Goal: Task Accomplishment & Management: Manage account settings

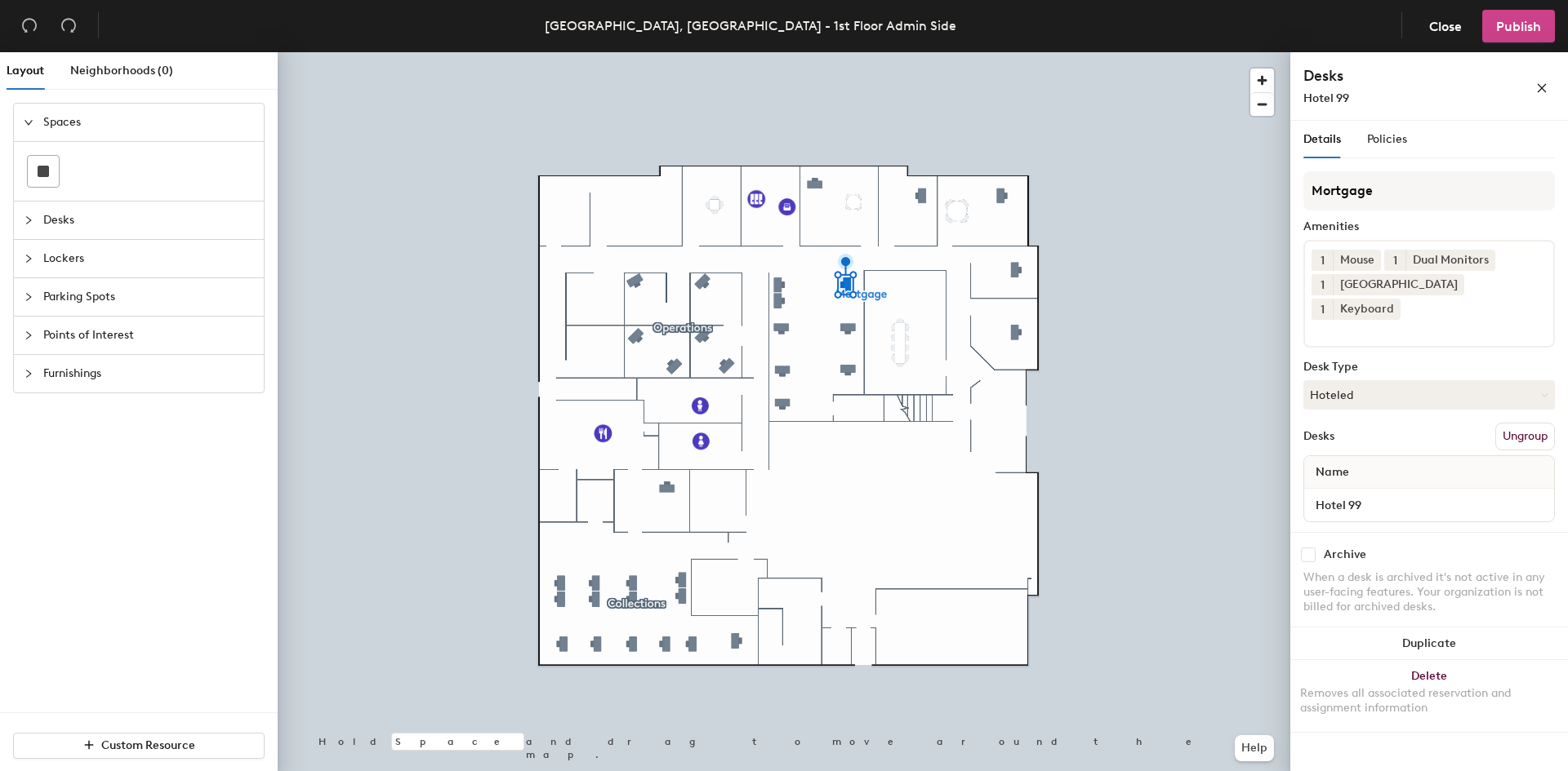
click at [1513, 26] on span "Publish" at bounding box center [1518, 26] width 45 height 16
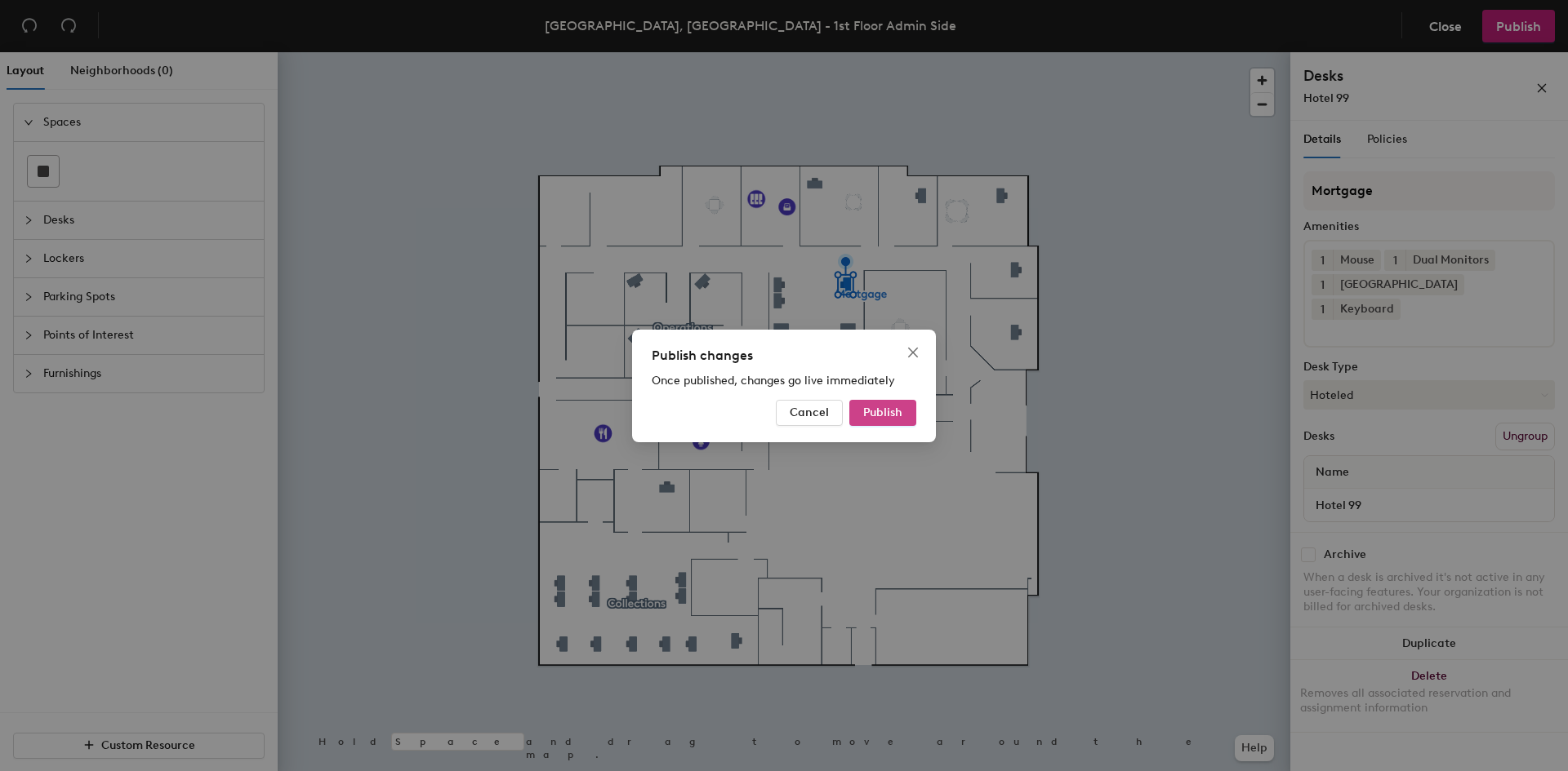
click at [873, 412] on span "Publish" at bounding box center [882, 412] width 39 height 14
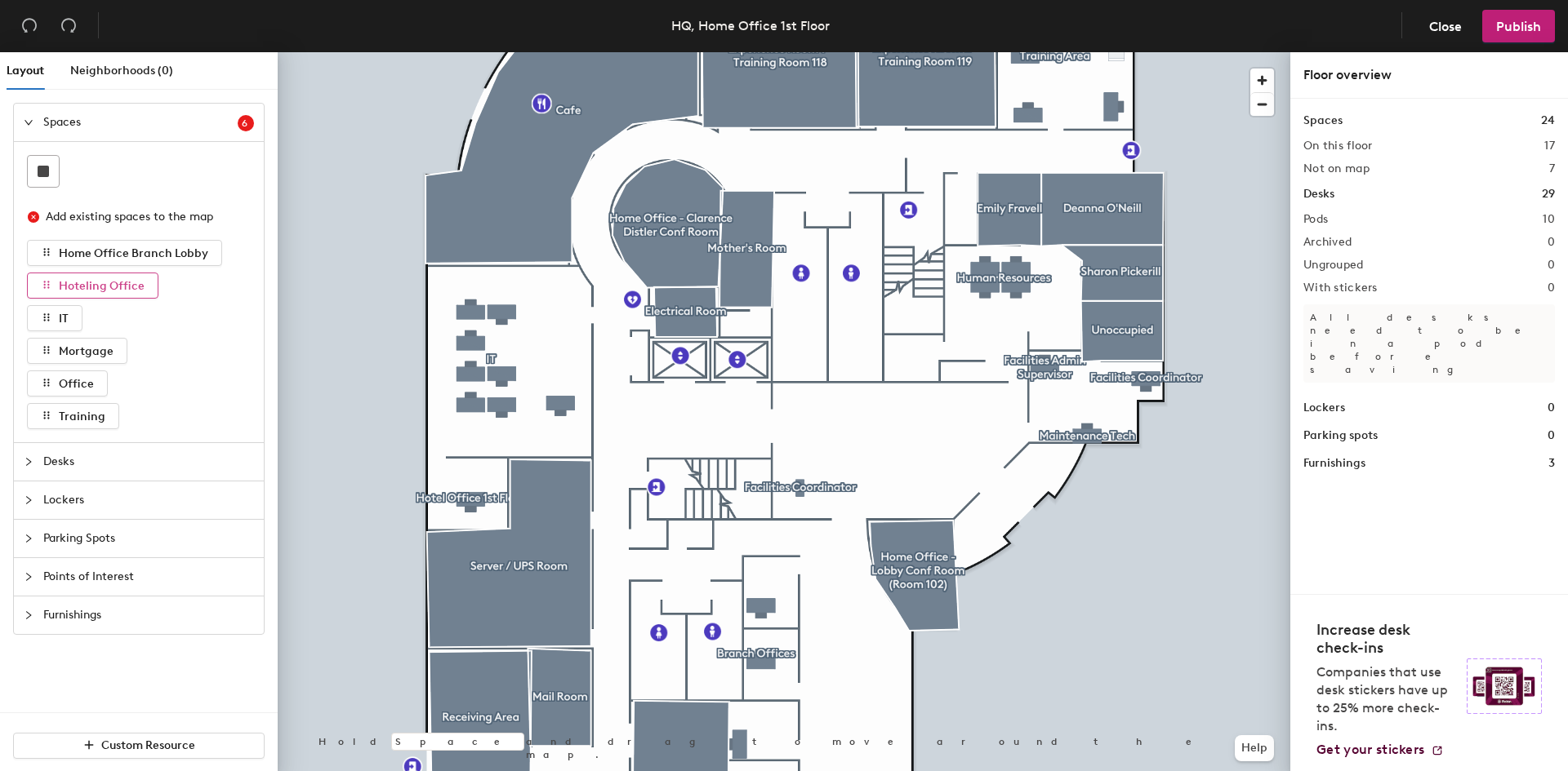
click at [99, 291] on span "Hoteling Office" at bounding box center [102, 286] width 86 height 14
click at [71, 460] on span "Desks" at bounding box center [148, 462] width 210 height 38
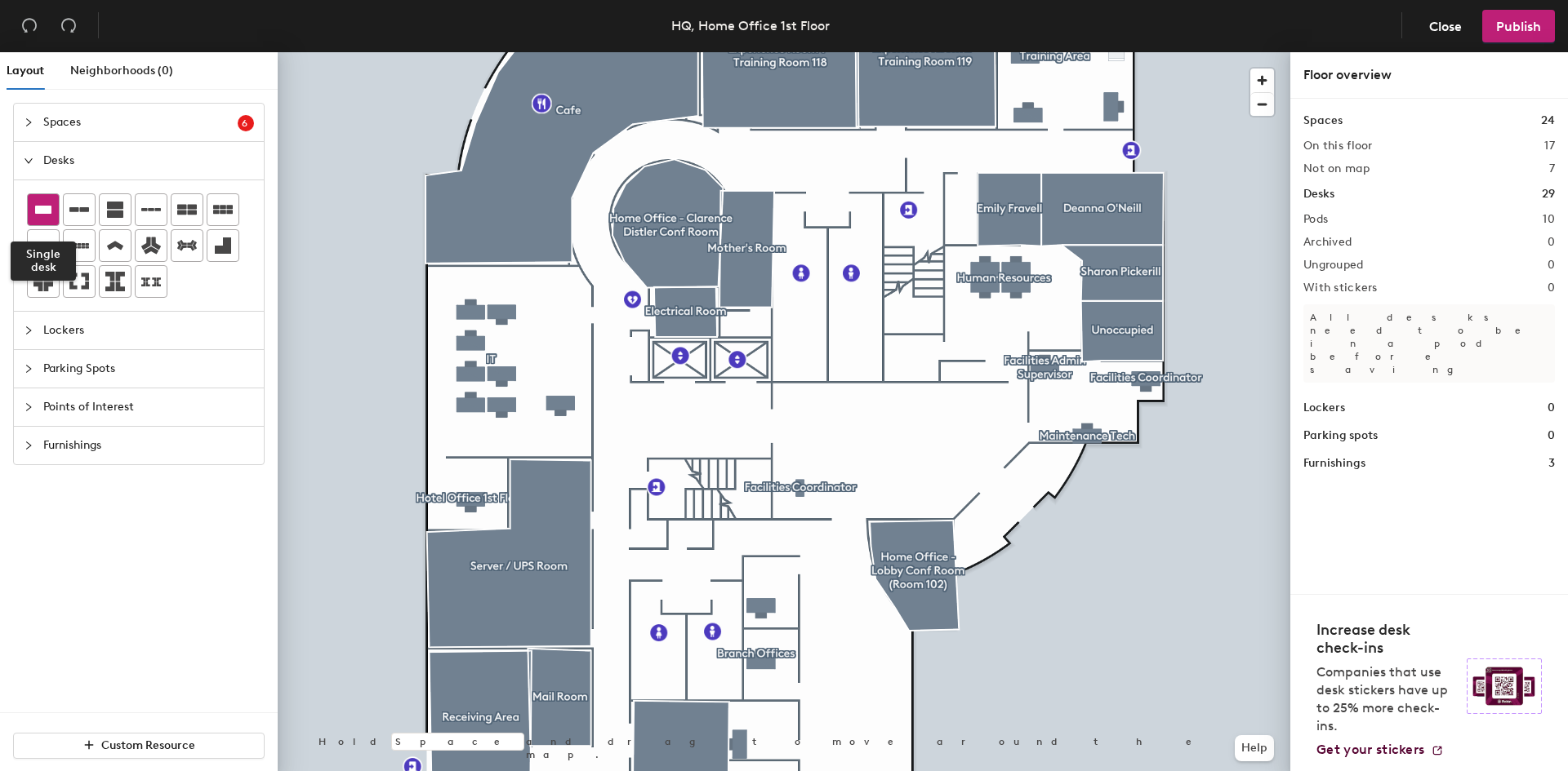
click at [40, 216] on icon at bounding box center [43, 209] width 19 height 19
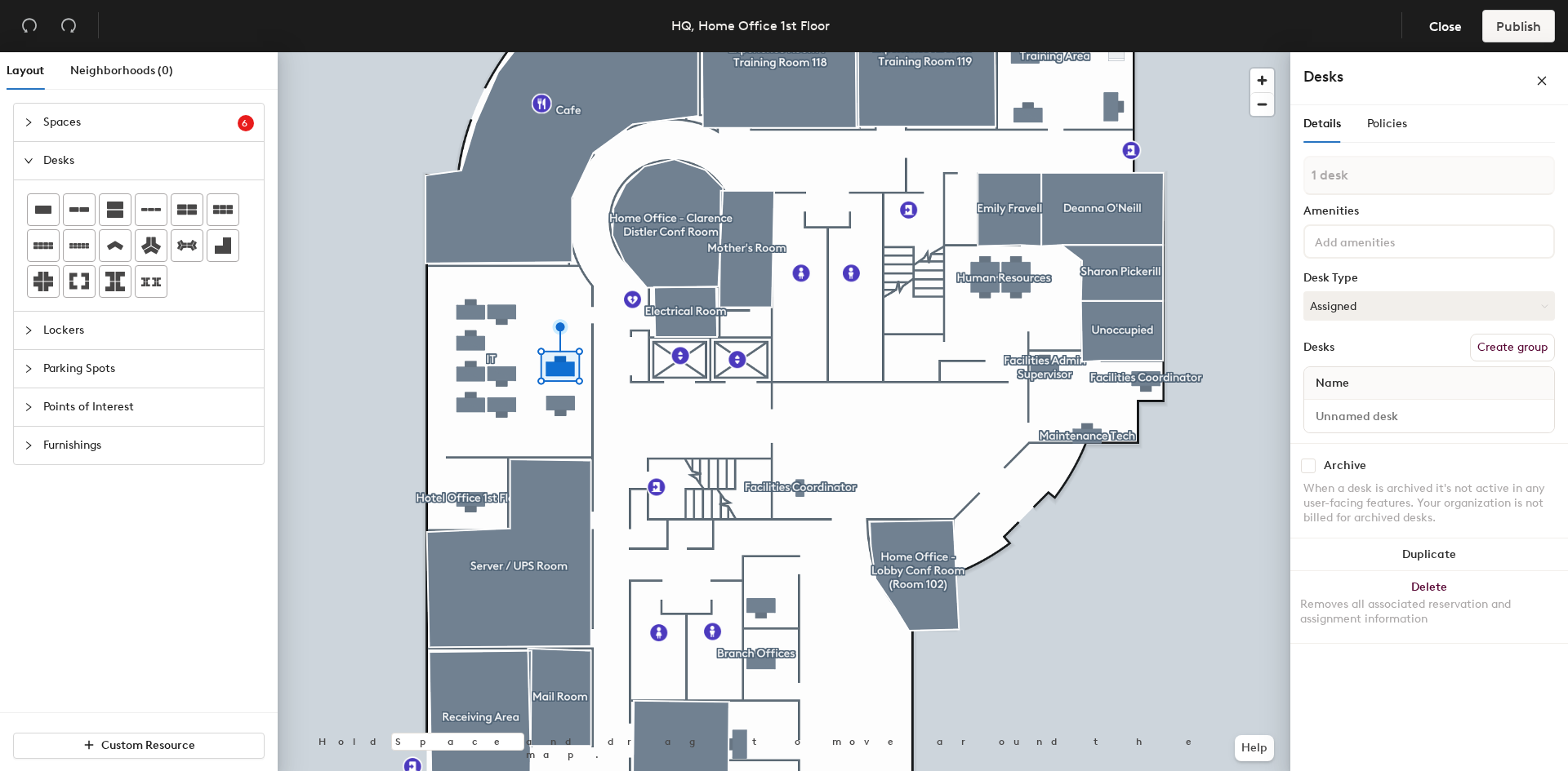
click at [29, 330] on icon "collapsed" at bounding box center [28, 330] width 10 height 10
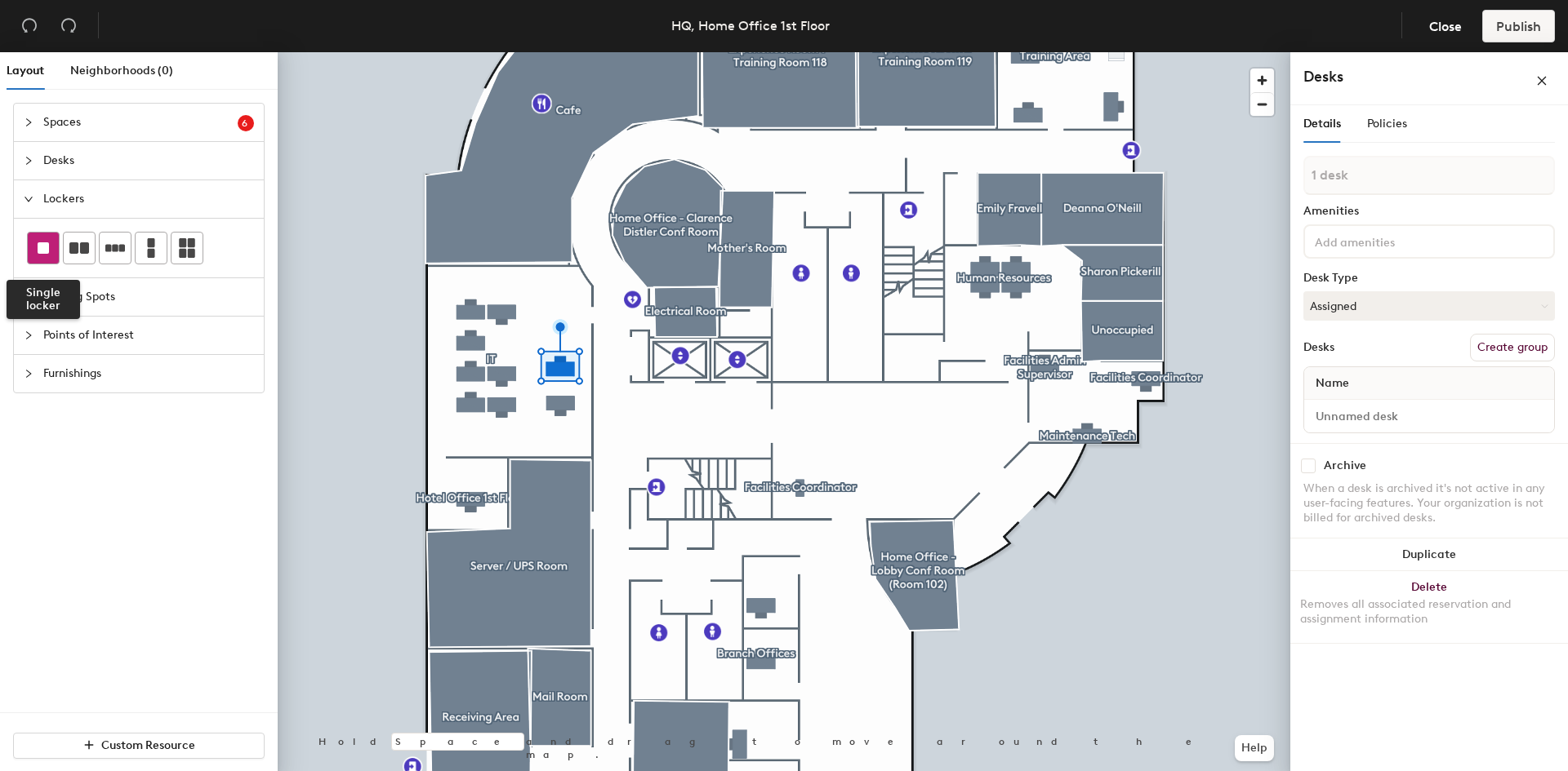
click at [49, 257] on div at bounding box center [42, 247] width 31 height 31
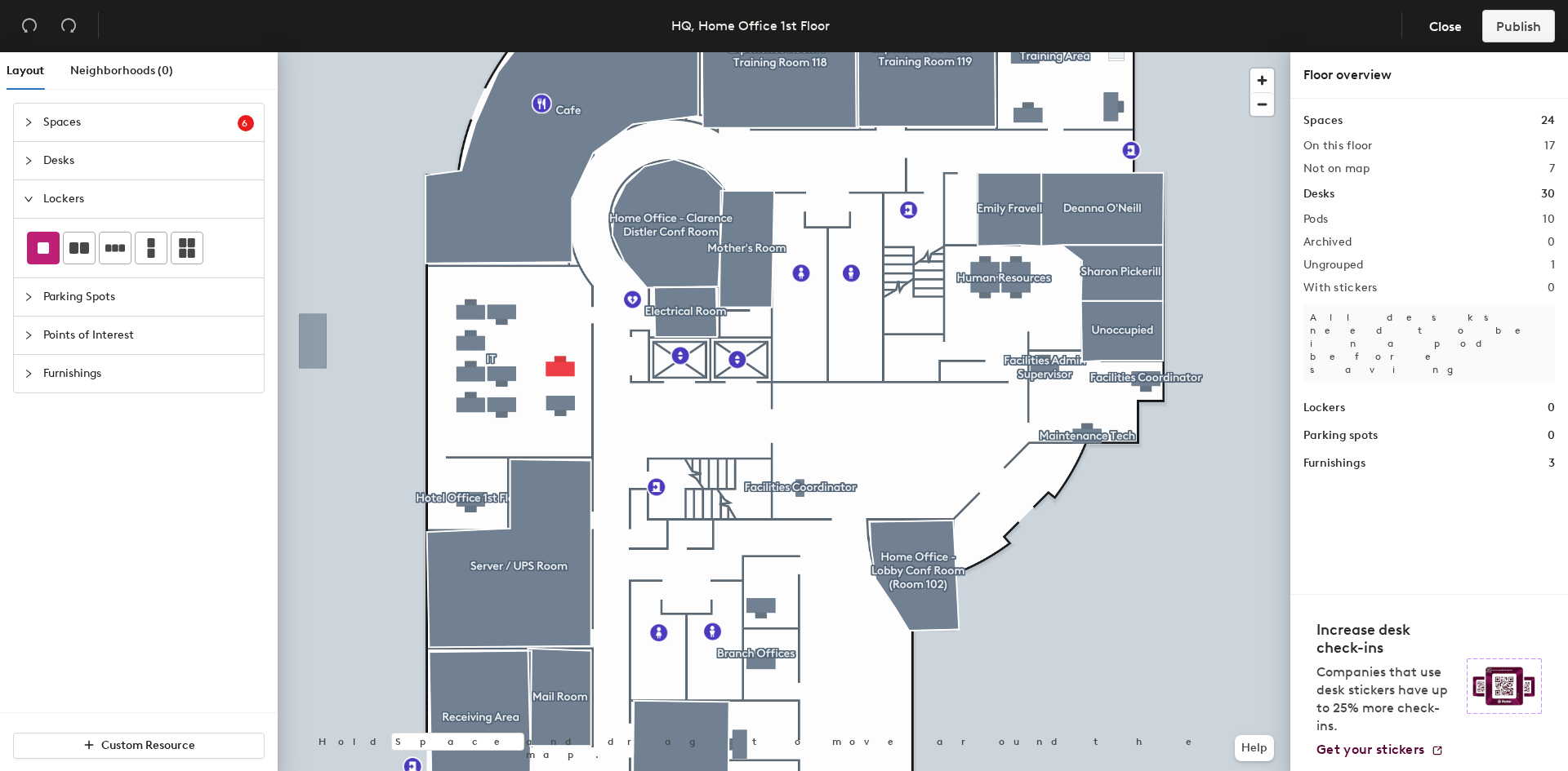
click at [49, 165] on span "Desks" at bounding box center [148, 161] width 210 height 38
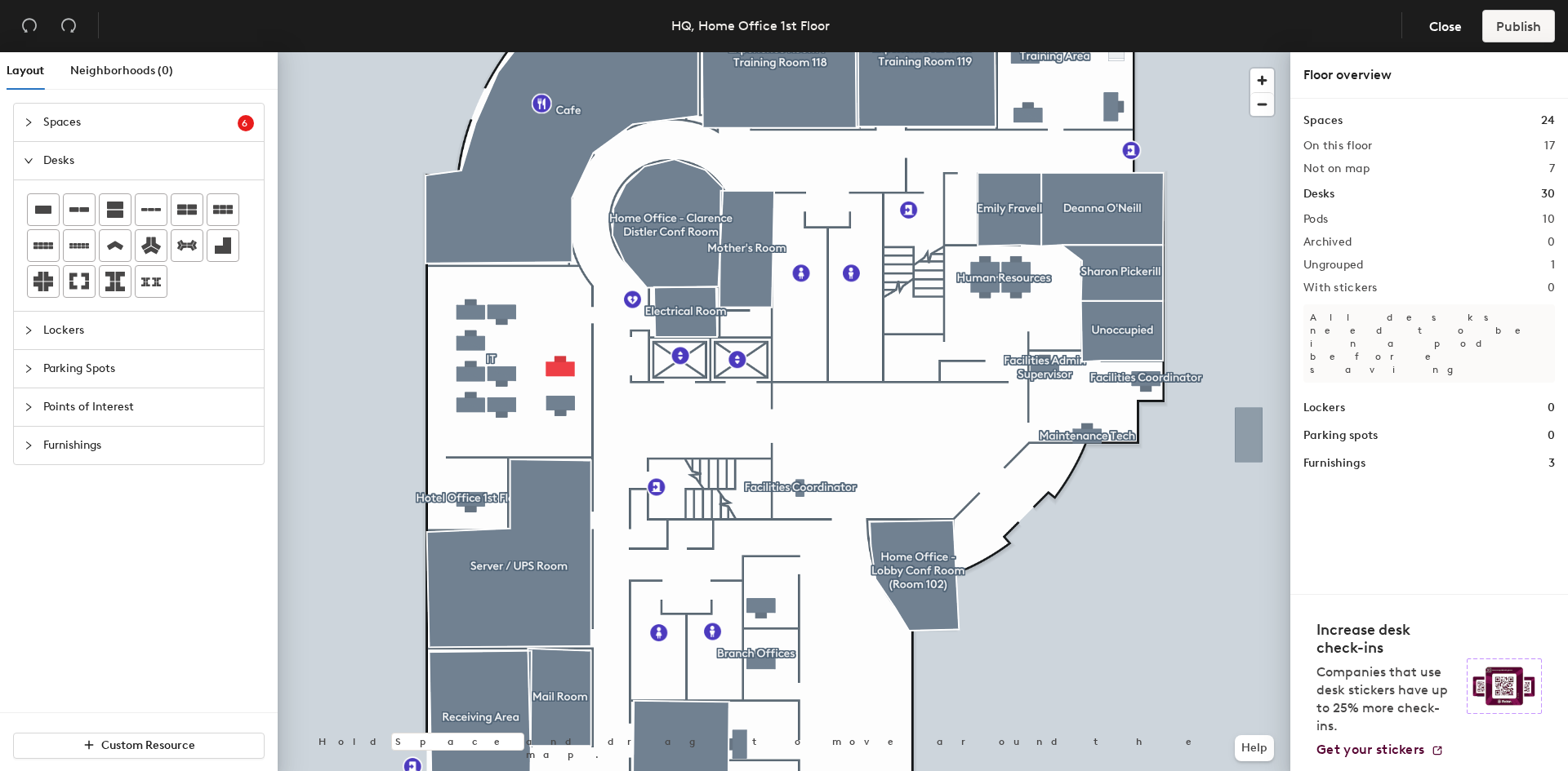
click at [75, 125] on span "Spaces" at bounding box center [140, 122] width 194 height 38
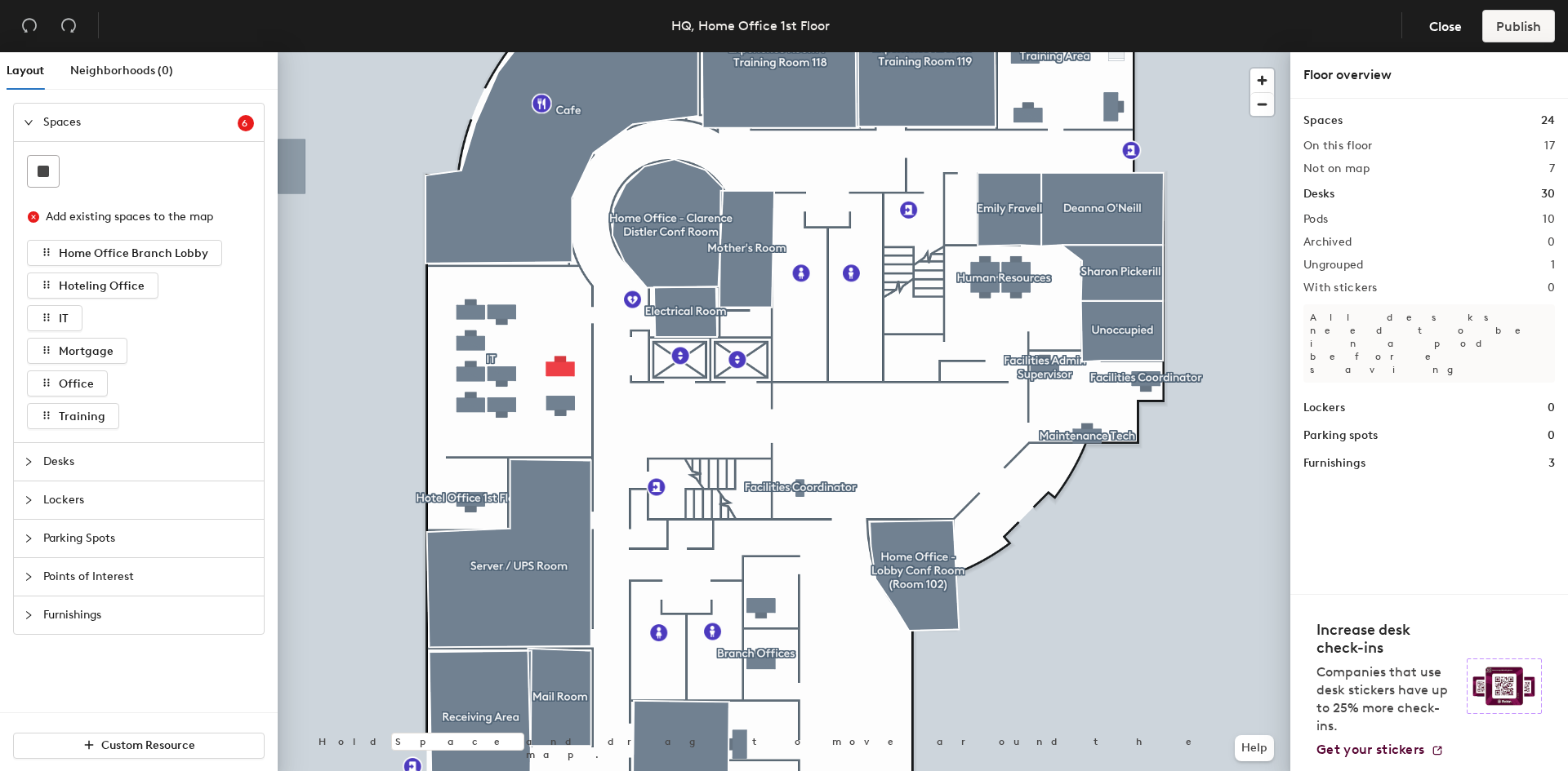
click at [212, 74] on div "Layout Neighborhoods (0)" at bounding box center [141, 71] width 271 height 38
click at [53, 116] on span "Spaces" at bounding box center [140, 122] width 194 height 38
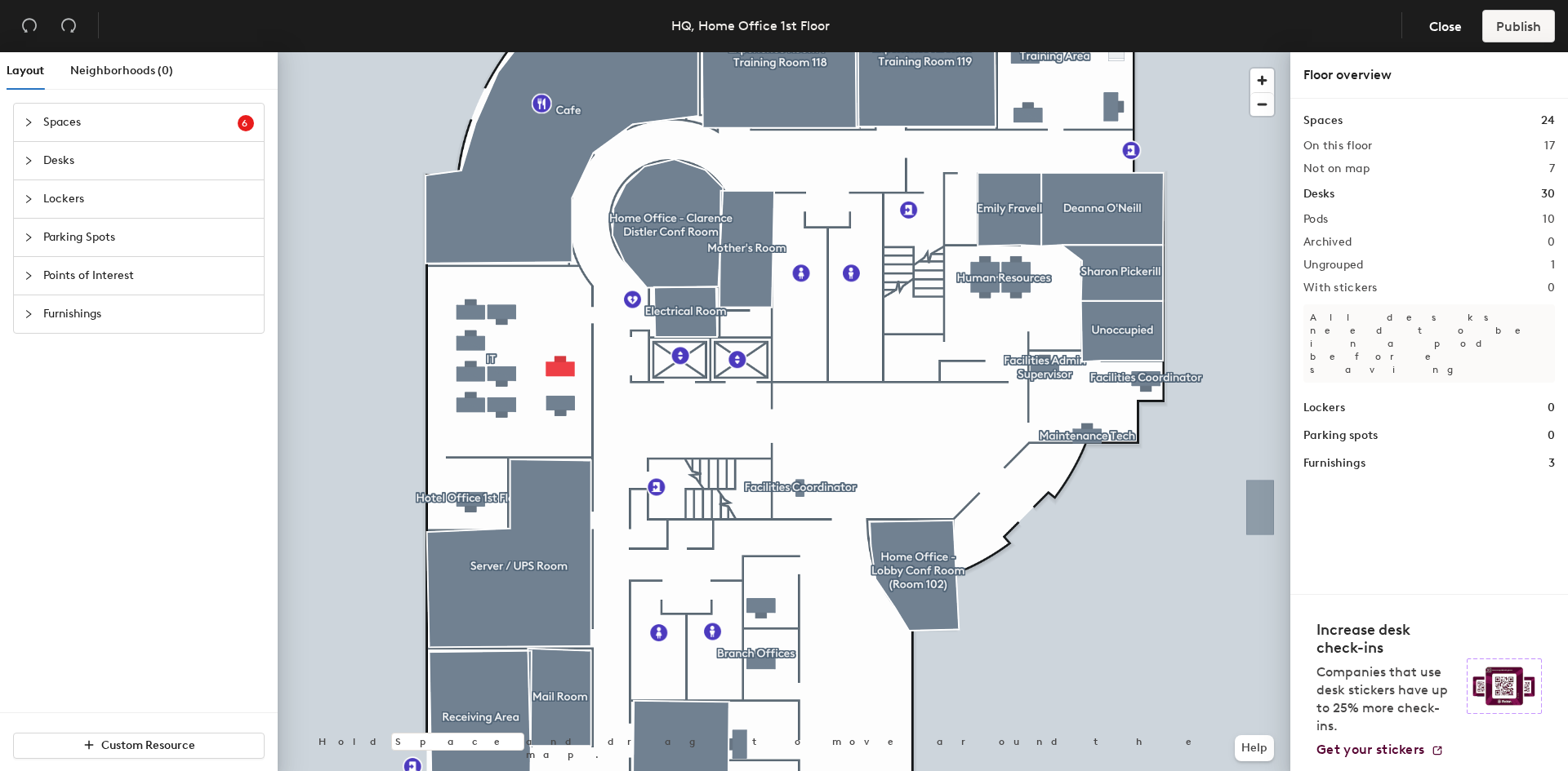
click at [192, 127] on span "Spaces" at bounding box center [140, 122] width 194 height 38
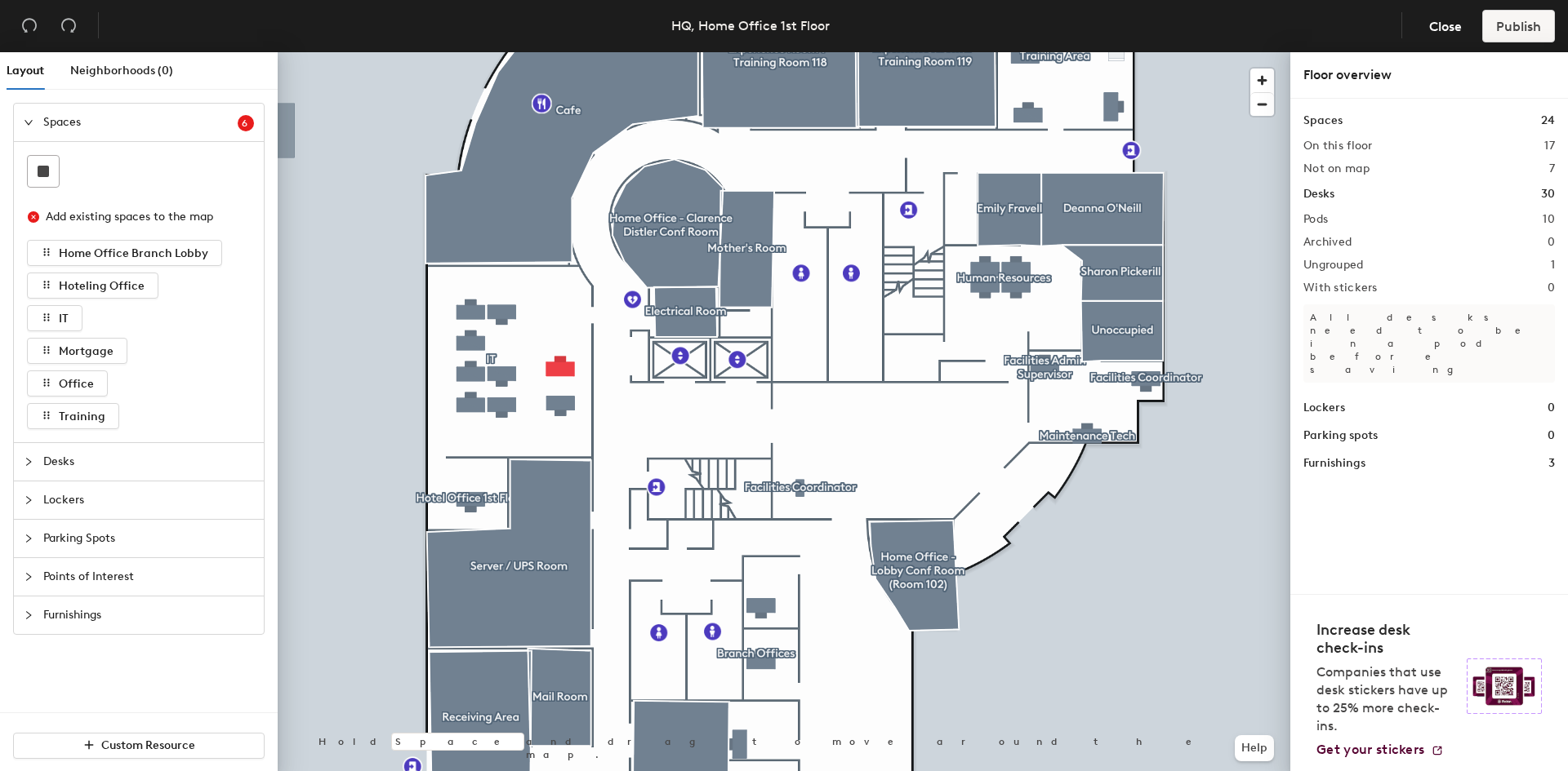
click at [29, 219] on icon "close-circle" at bounding box center [33, 216] width 11 height 11
click at [64, 315] on span "IT" at bounding box center [64, 319] width 10 height 14
click at [92, 279] on span "Hoteling Office" at bounding box center [102, 286] width 86 height 14
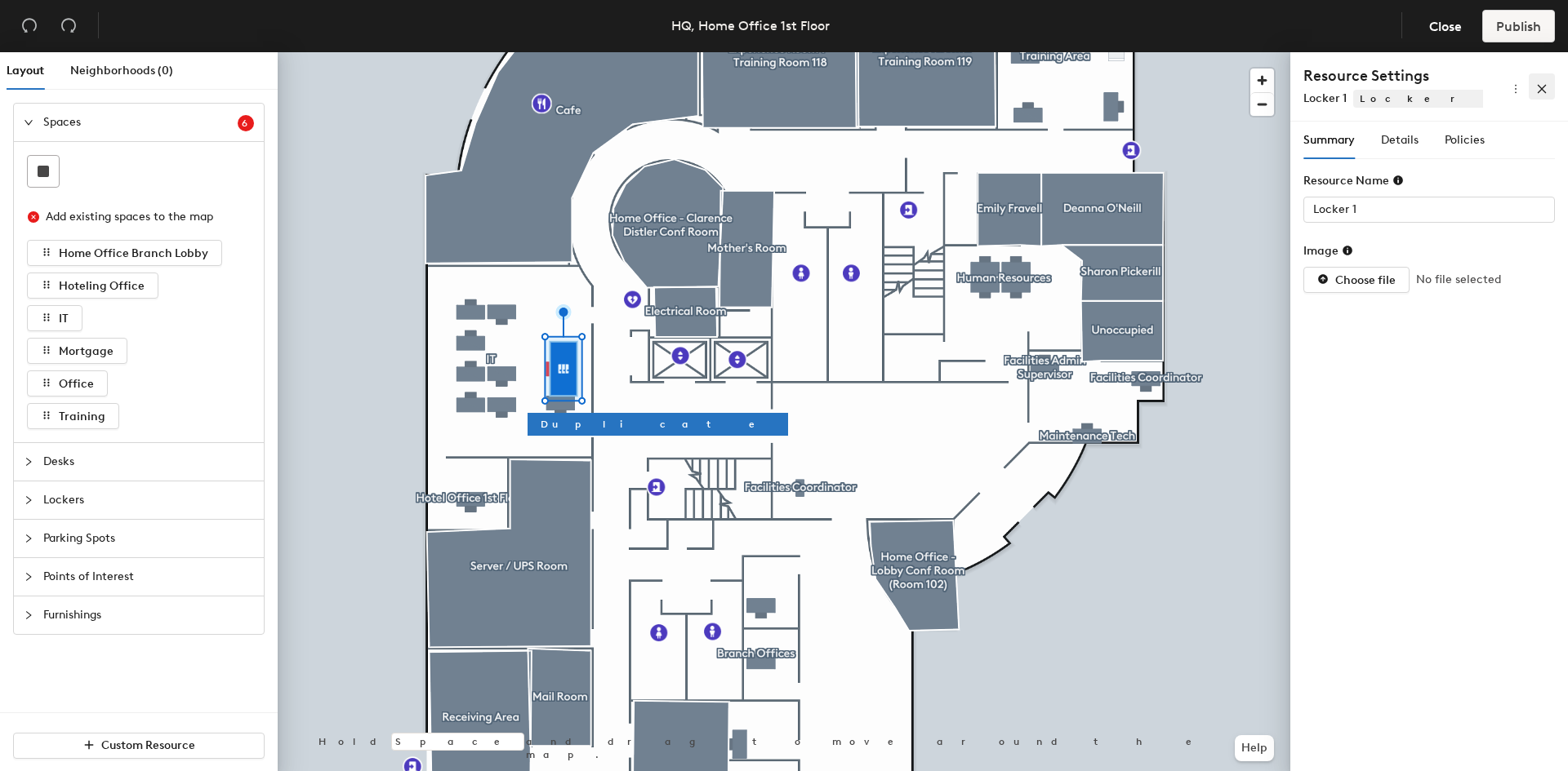
drag, startPoint x: 215, startPoint y: 314, endPoint x: 1538, endPoint y: 91, distance: 1341.7
click at [1538, 91] on icon "close" at bounding box center [1541, 88] width 11 height 11
drag, startPoint x: 1356, startPoint y: 130, endPoint x: 1516, endPoint y: 387, distance: 302.7
click at [1516, 387] on div "Summary Details Policies Resource Name Locker 1 Image Choose file No file selec…" at bounding box center [1428, 450] width 277 height 656
click at [1448, 29] on span "Close" at bounding box center [1444, 26] width 33 height 16
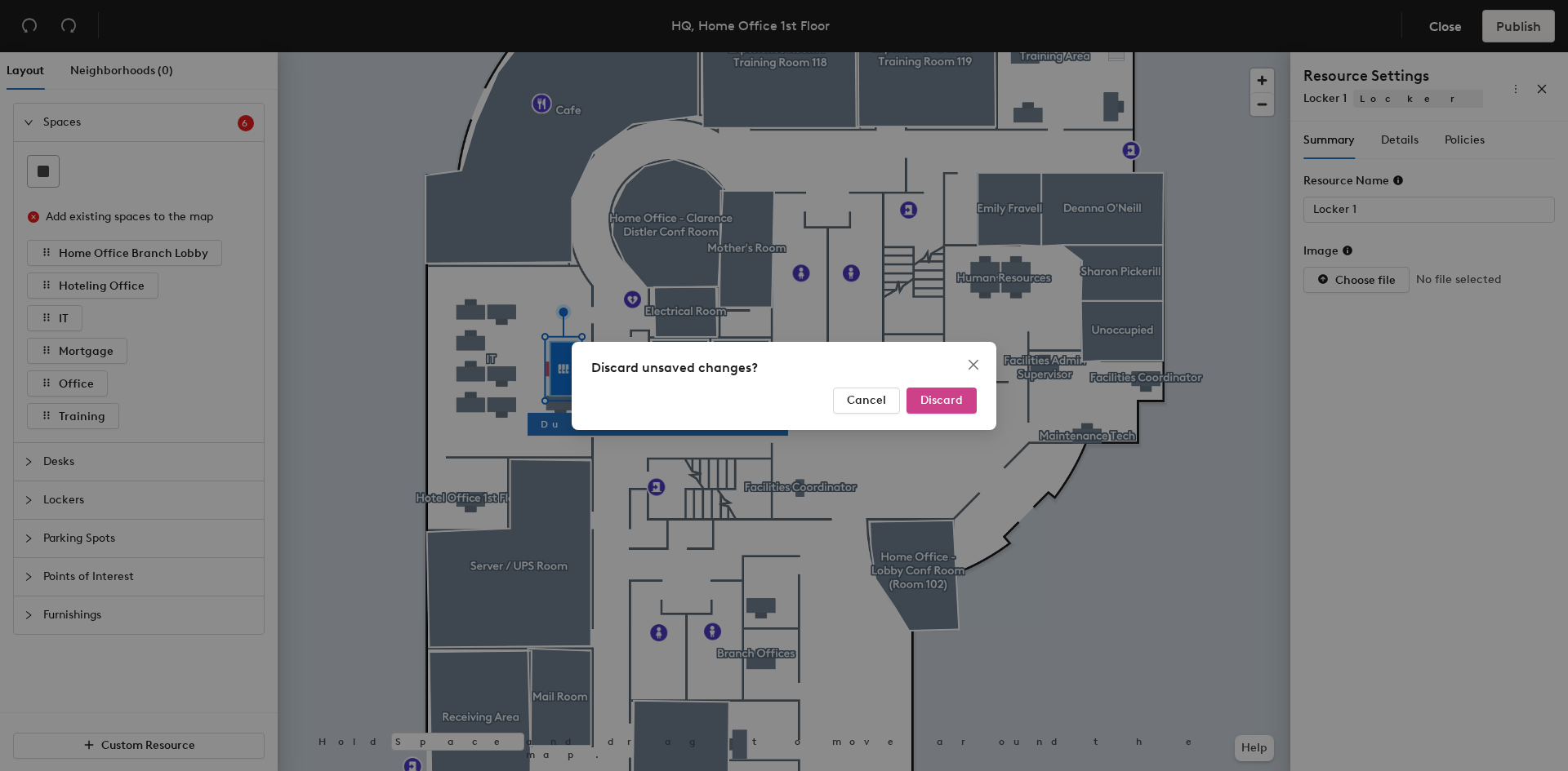
click at [932, 401] on span "Discard" at bounding box center [942, 400] width 42 height 14
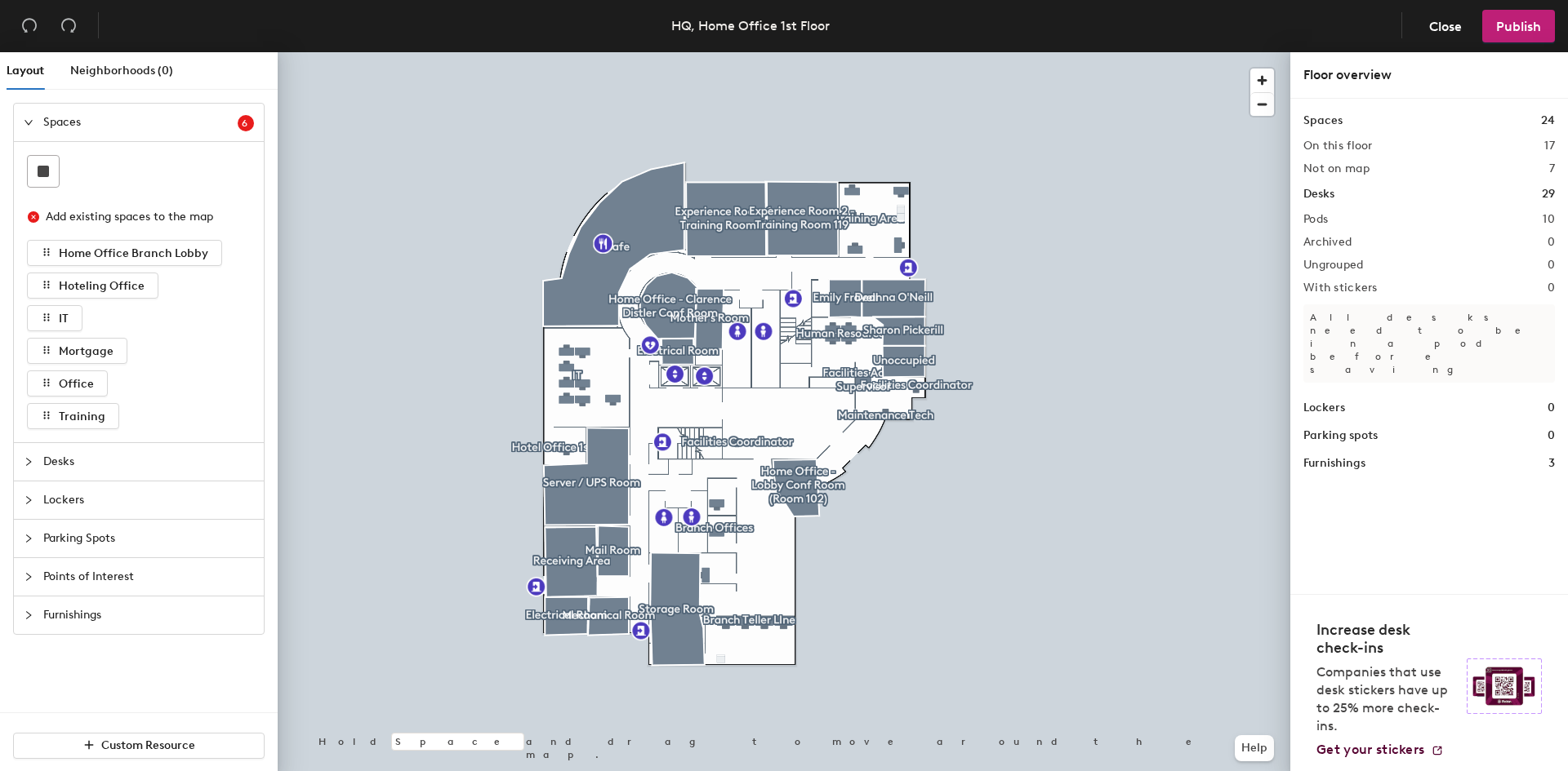
click at [42, 115] on div at bounding box center [34, 122] width 19 height 18
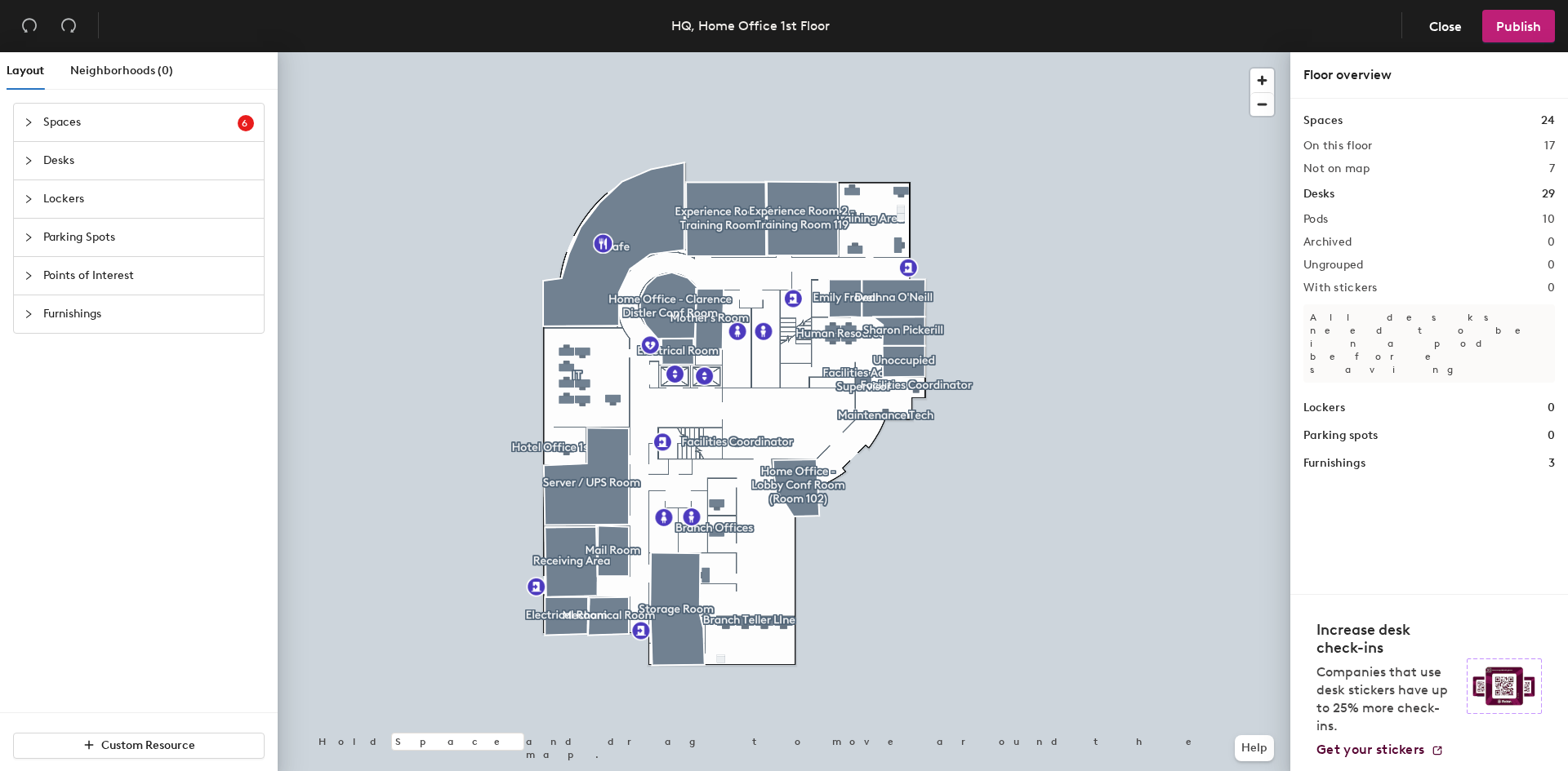
click at [246, 118] on span "6" at bounding box center [246, 123] width 9 height 11
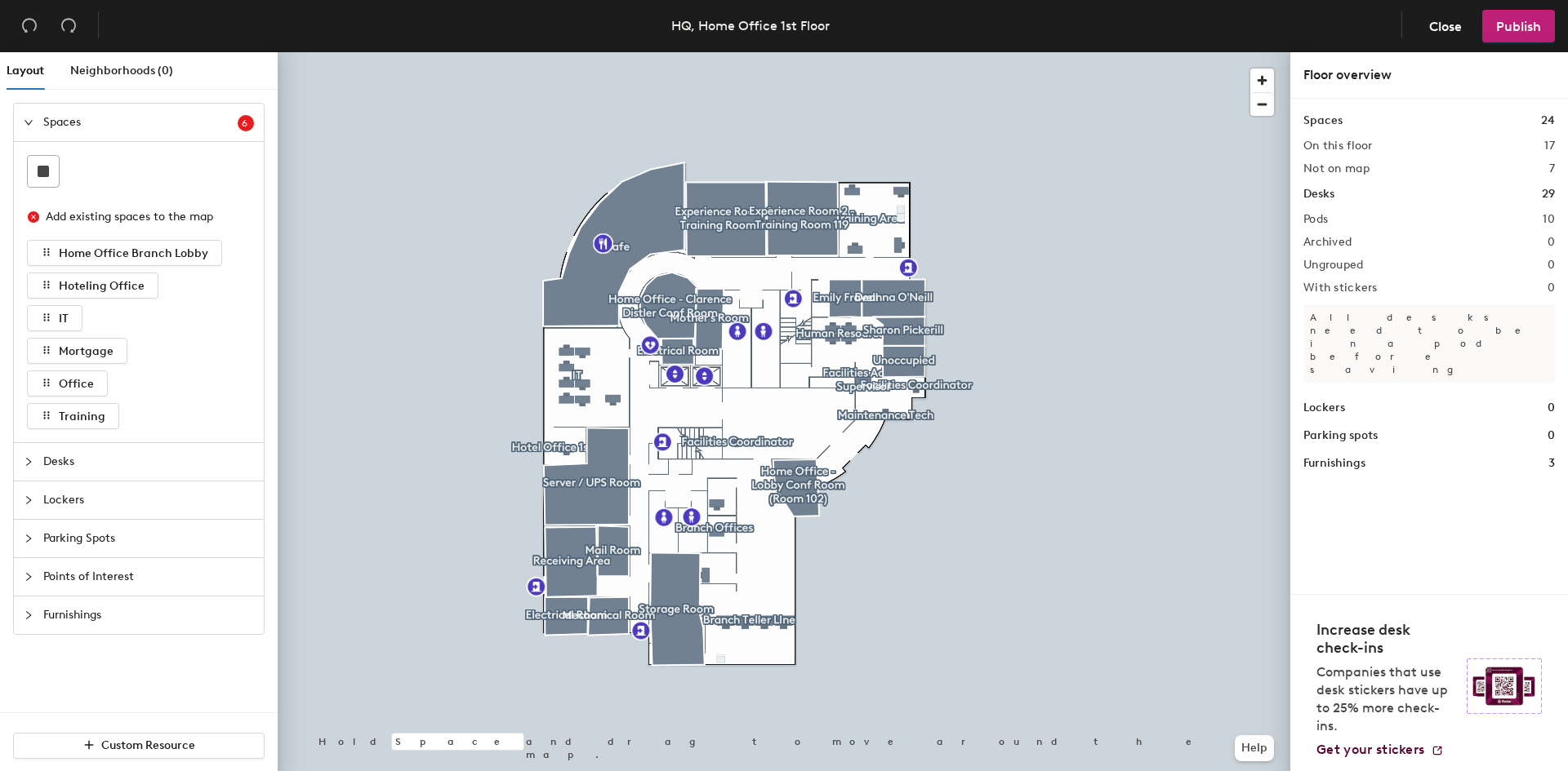
click at [246, 118] on span "6" at bounding box center [246, 123] width 9 height 11
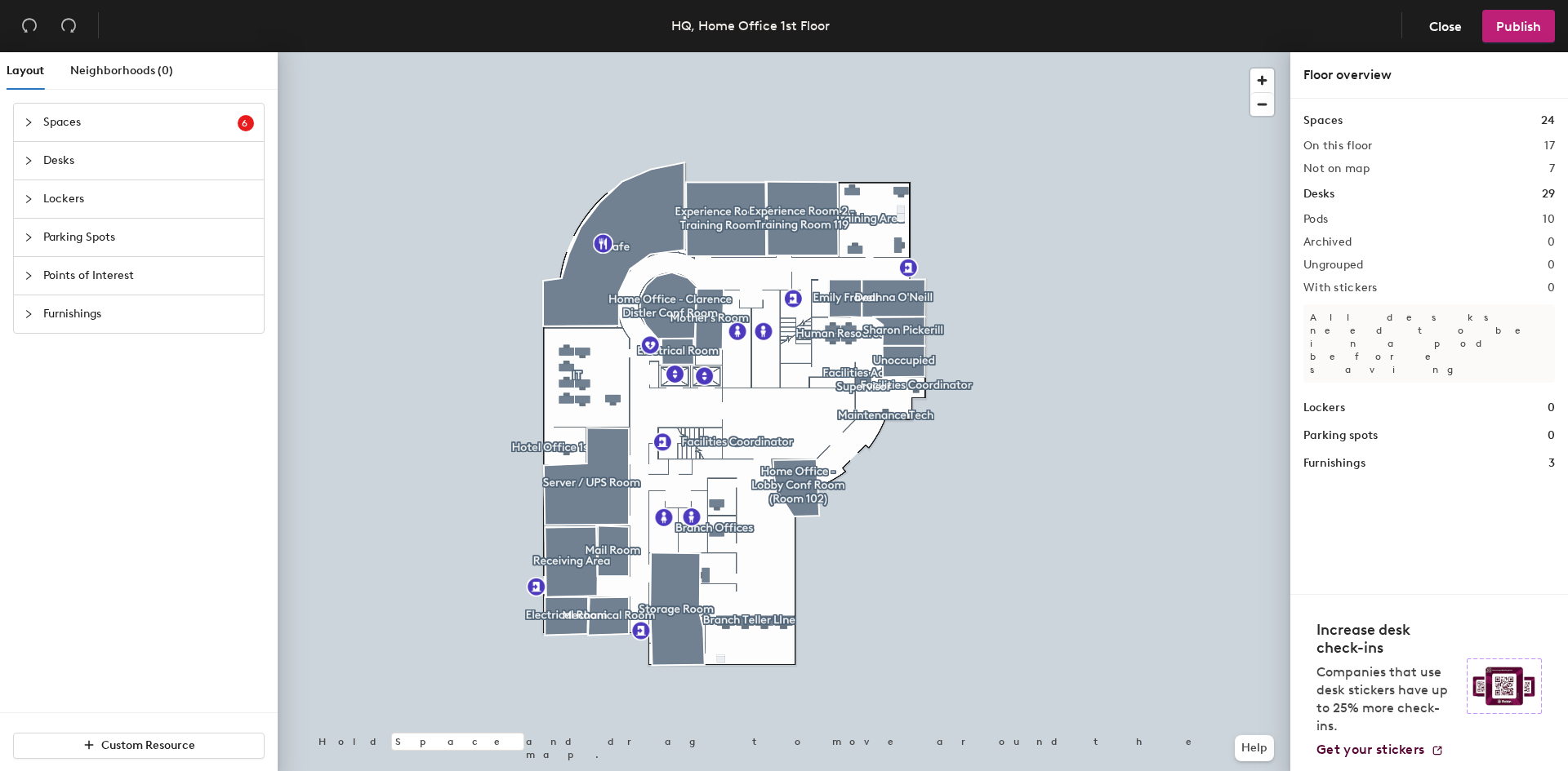
click at [38, 167] on div at bounding box center [34, 161] width 19 height 18
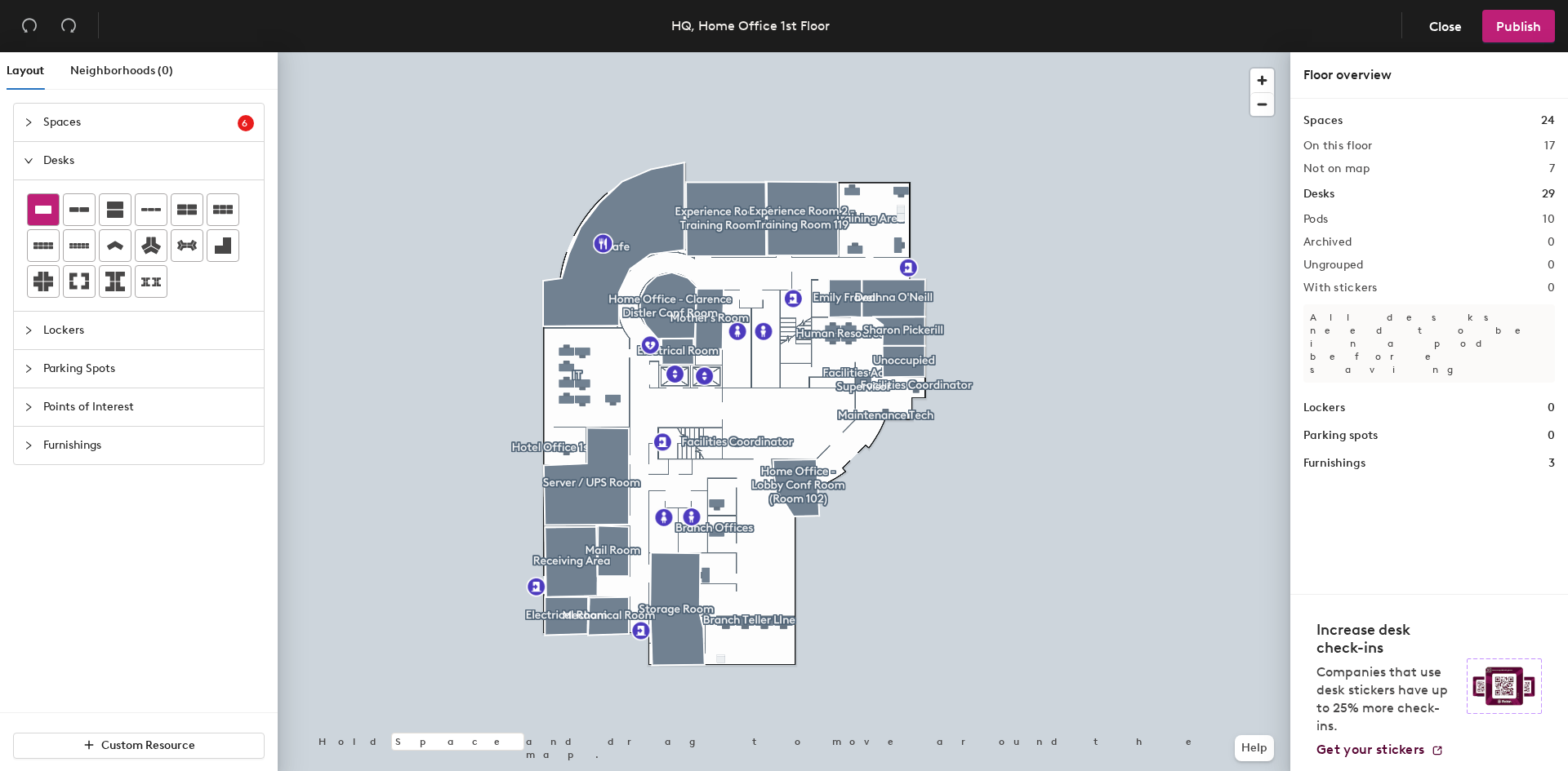
click at [56, 212] on div at bounding box center [42, 209] width 31 height 31
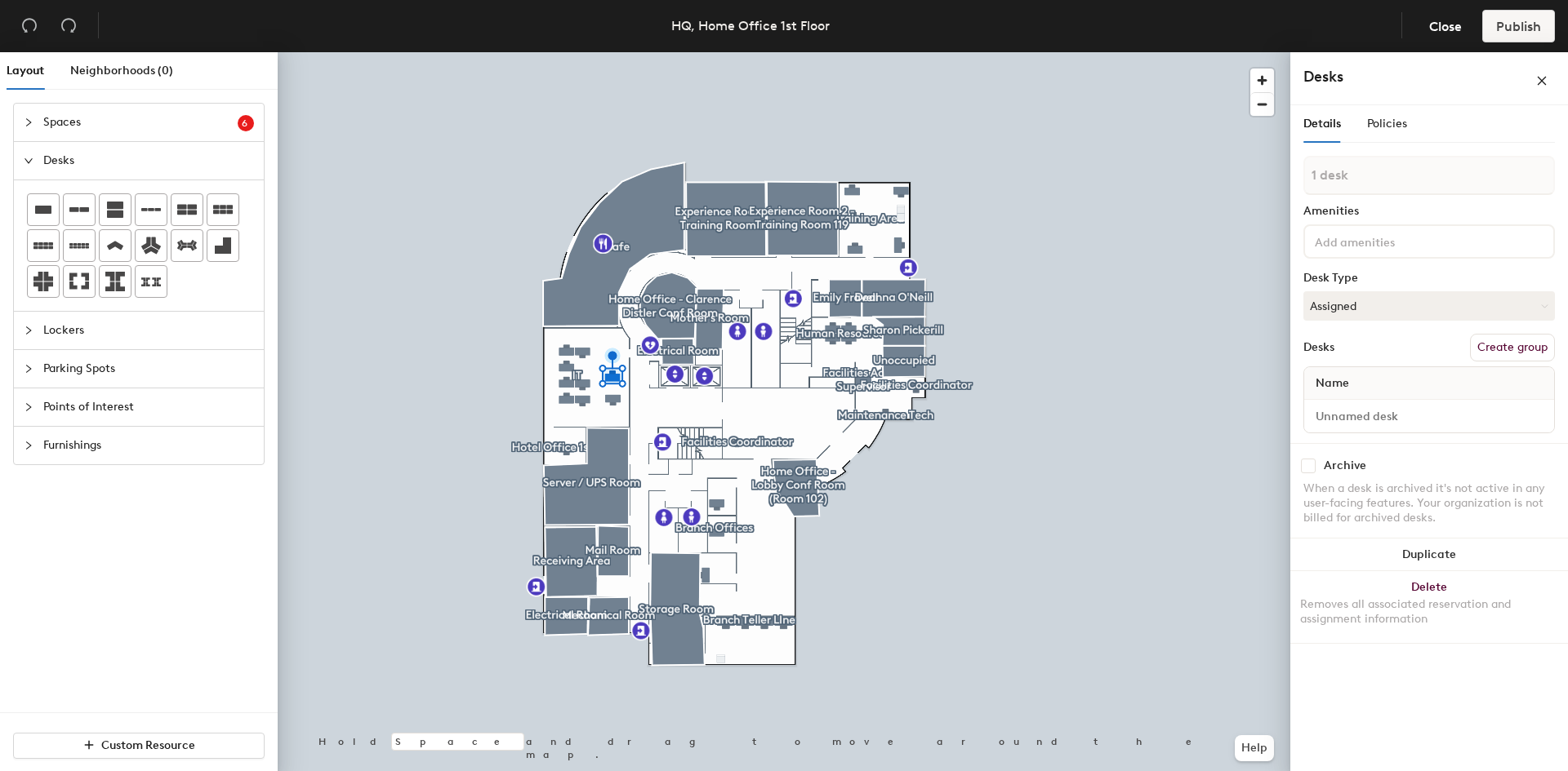
click at [1405, 238] on input at bounding box center [1384, 241] width 147 height 19
type input "dock"
click at [1375, 284] on div "[GEOGRAPHIC_DATA]" at bounding box center [1428, 280] width 246 height 25
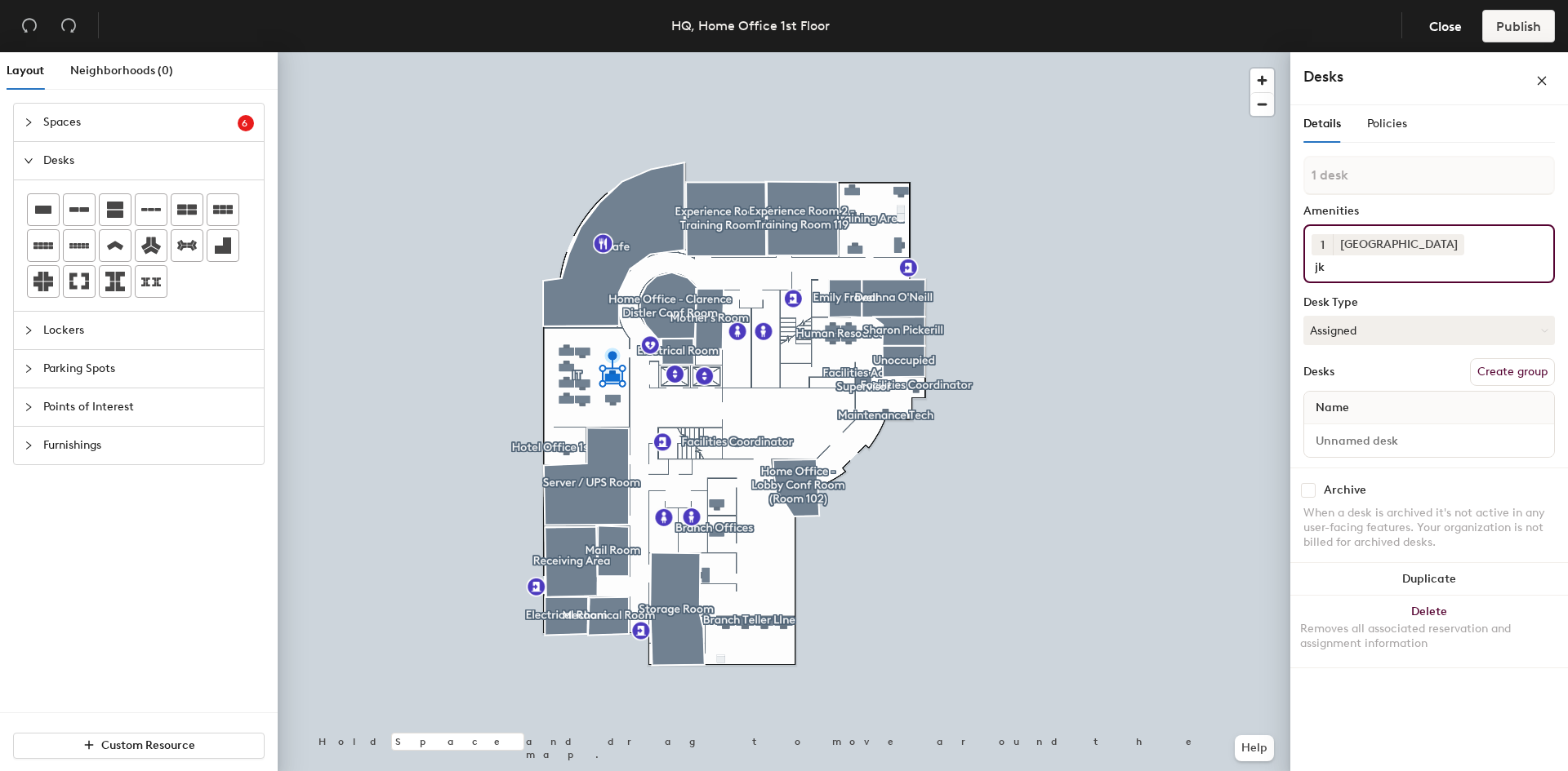
type input "j"
type input "key"
click at [1377, 297] on div "Keyboard" at bounding box center [1439, 305] width 268 height 25
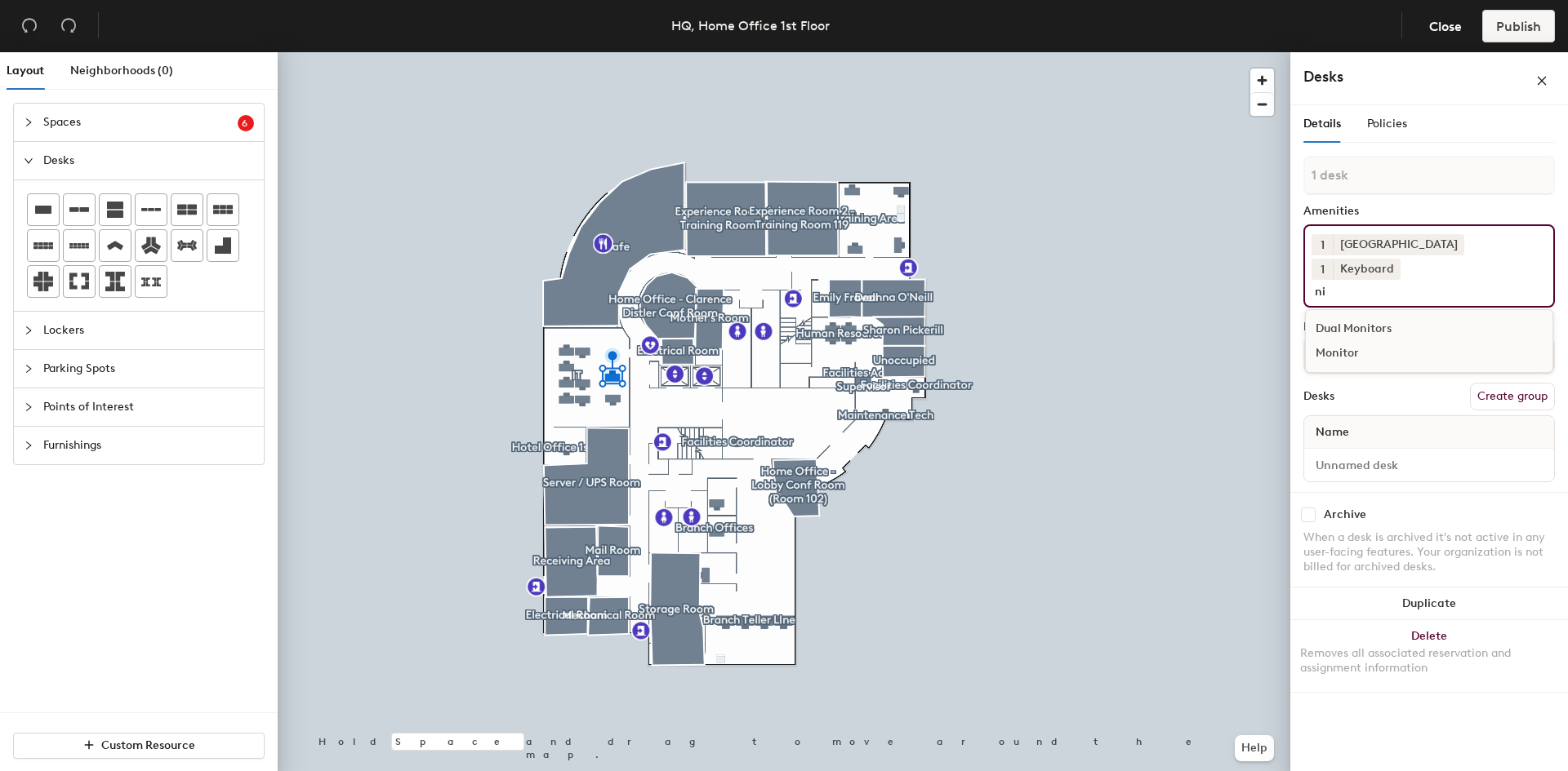
type input "n"
type input "mouse"
click at [1379, 317] on div "Mouse" at bounding box center [1439, 329] width 268 height 25
type input "dual"
click at [1379, 317] on div "Dual Monitors" at bounding box center [1428, 329] width 246 height 25
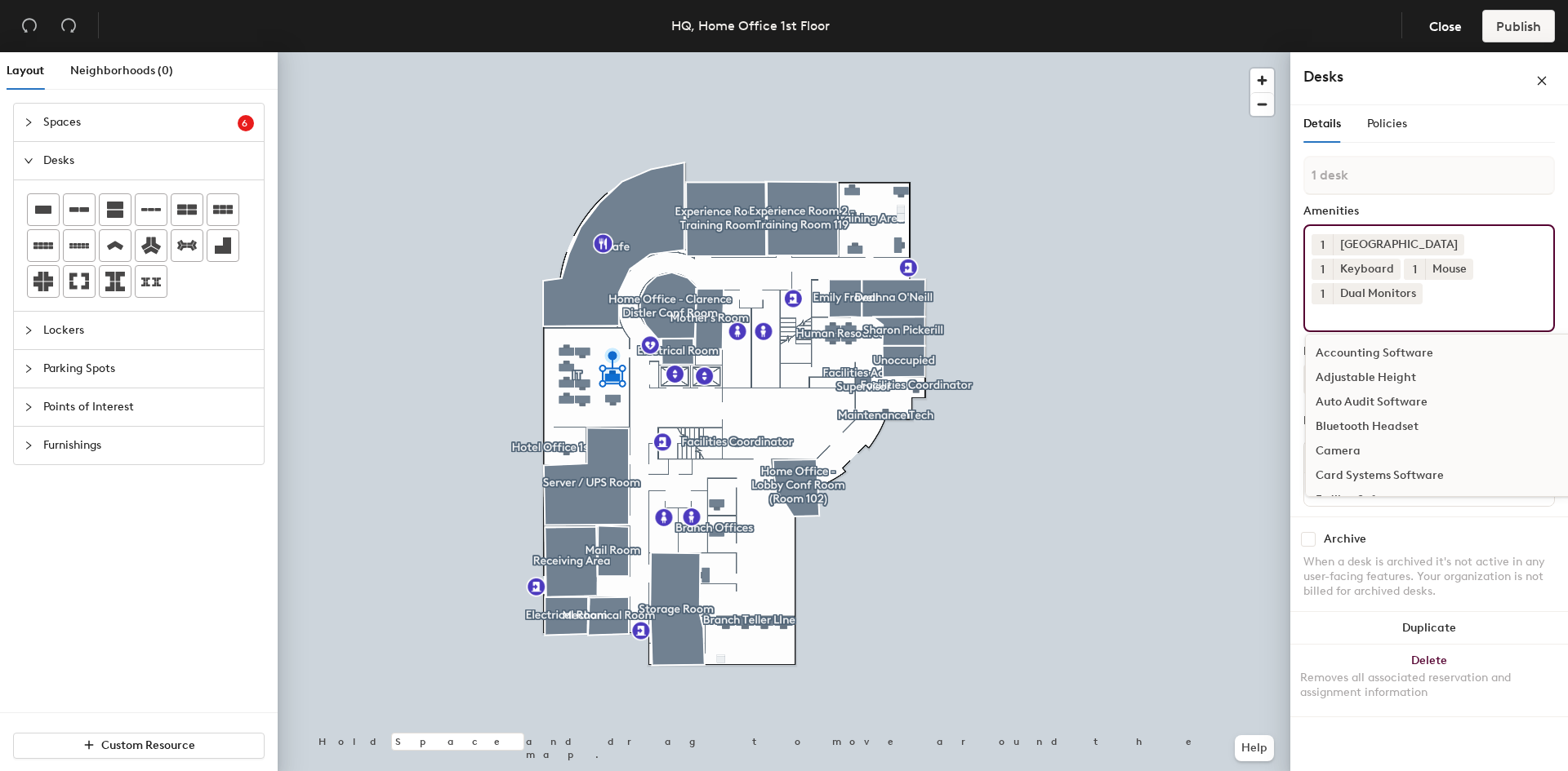
click at [1490, 95] on div "Desks" at bounding box center [1428, 79] width 277 height 53
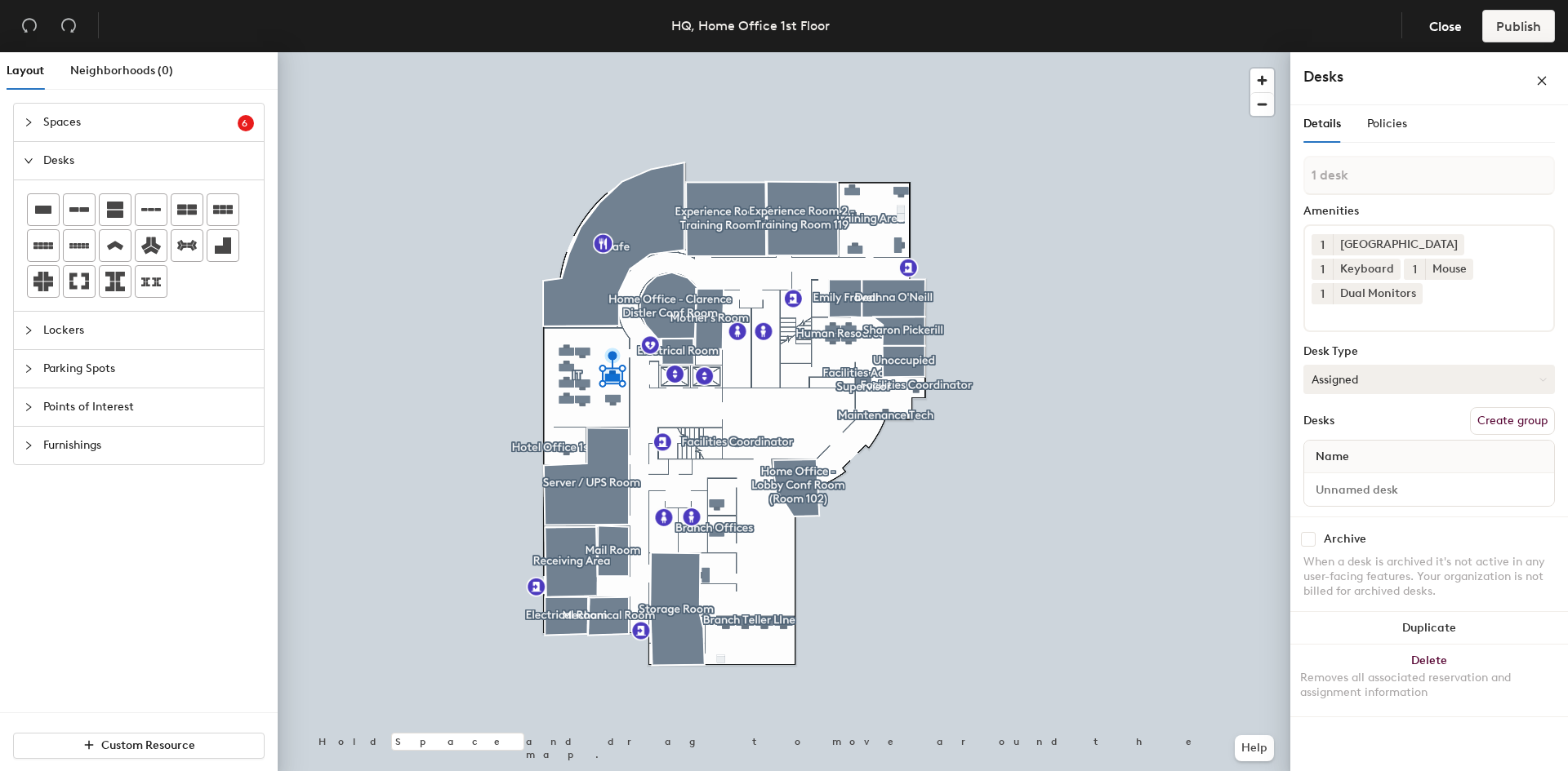
click at [1387, 365] on button "Assigned" at bounding box center [1428, 379] width 252 height 29
click at [1360, 467] on div "Hoteled" at bounding box center [1385, 480] width 163 height 25
click at [1453, 533] on div "Archive" at bounding box center [1428, 540] width 252 height 15
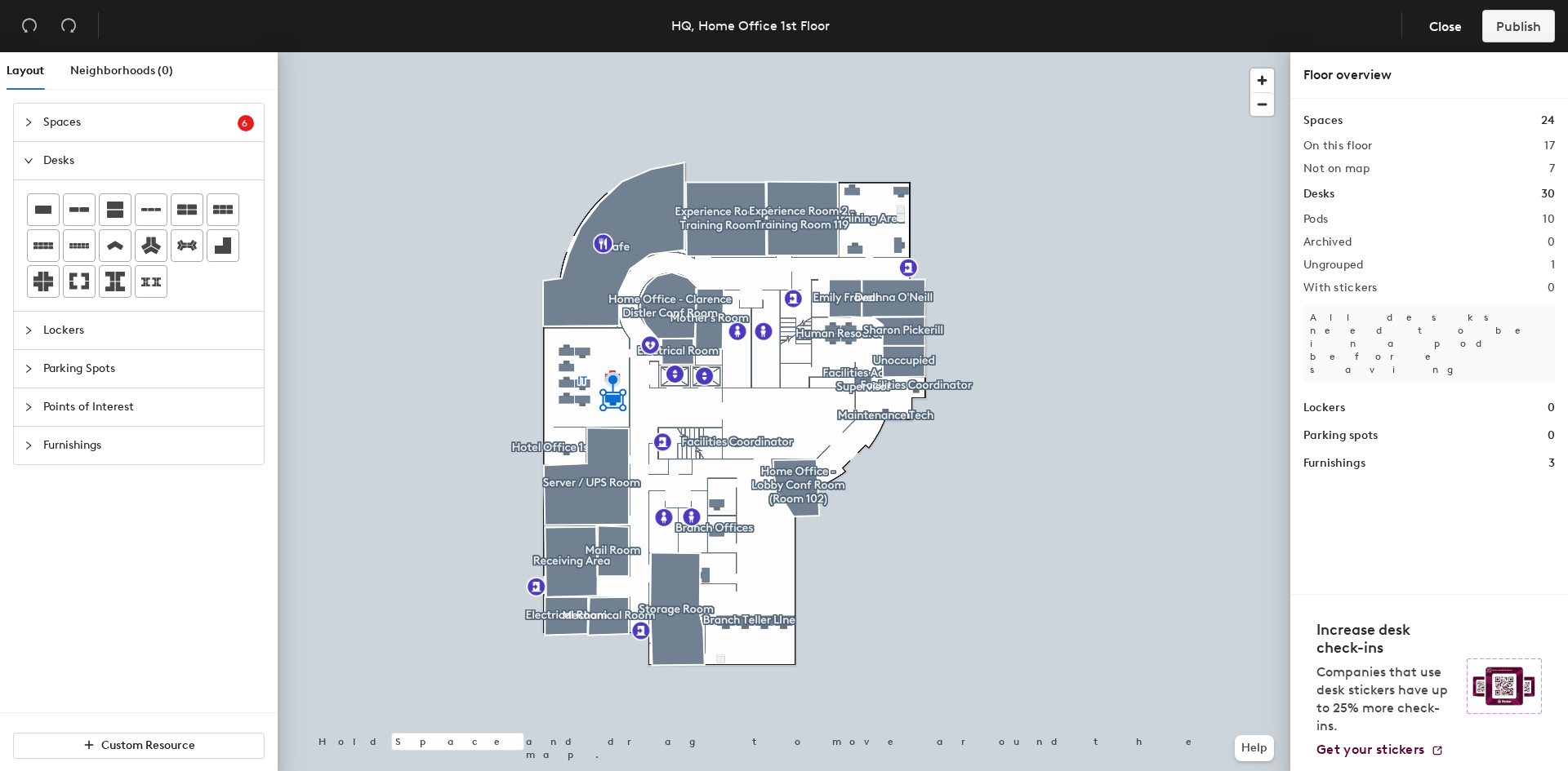
click at [613, 52] on div at bounding box center [784, 52] width 1012 height 0
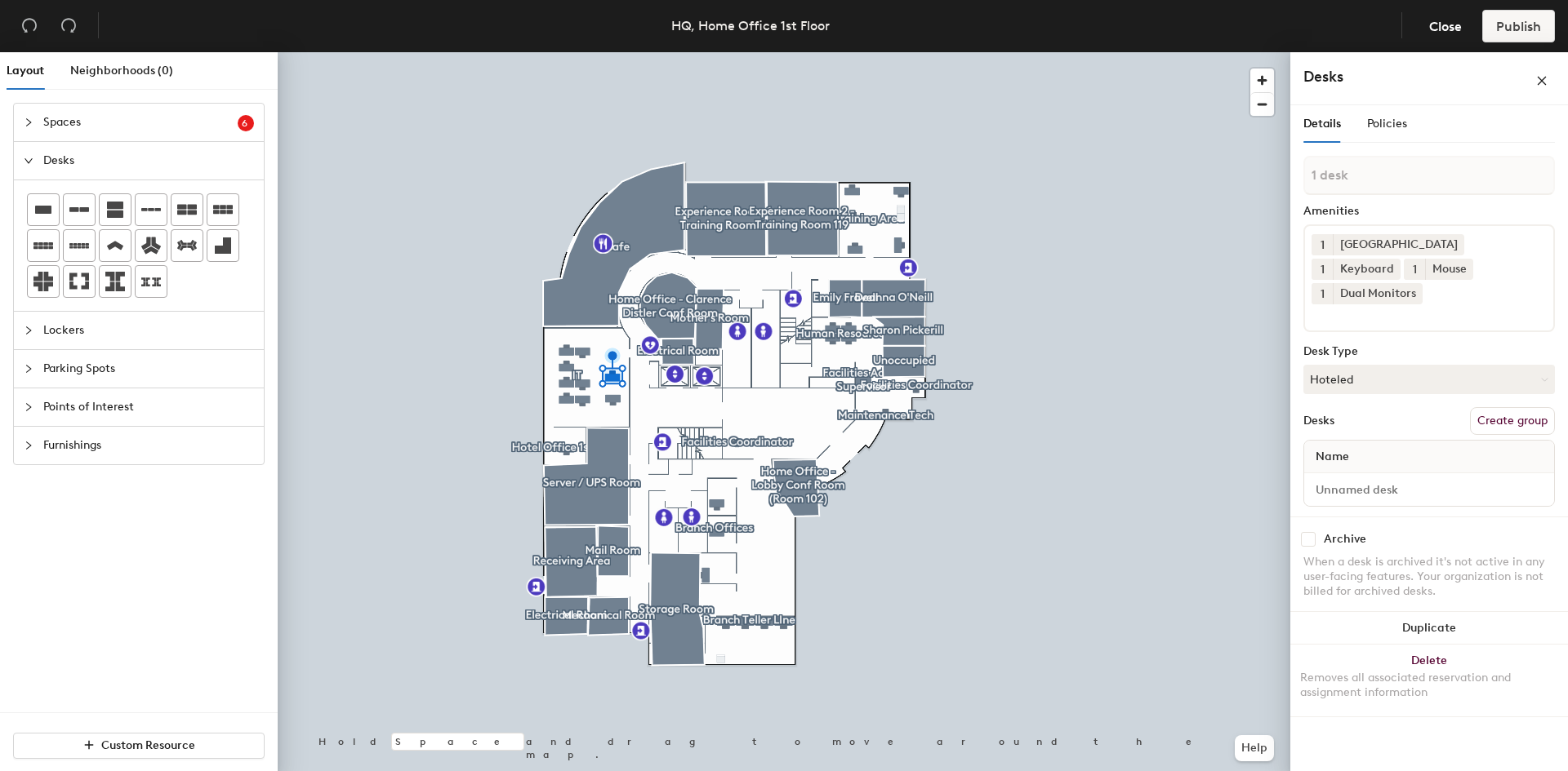
click at [1363, 441] on div "Name" at bounding box center [1428, 457] width 250 height 33
click at [1347, 479] on input at bounding box center [1428, 490] width 243 height 23
click at [1374, 479] on input at bounding box center [1428, 490] width 243 height 23
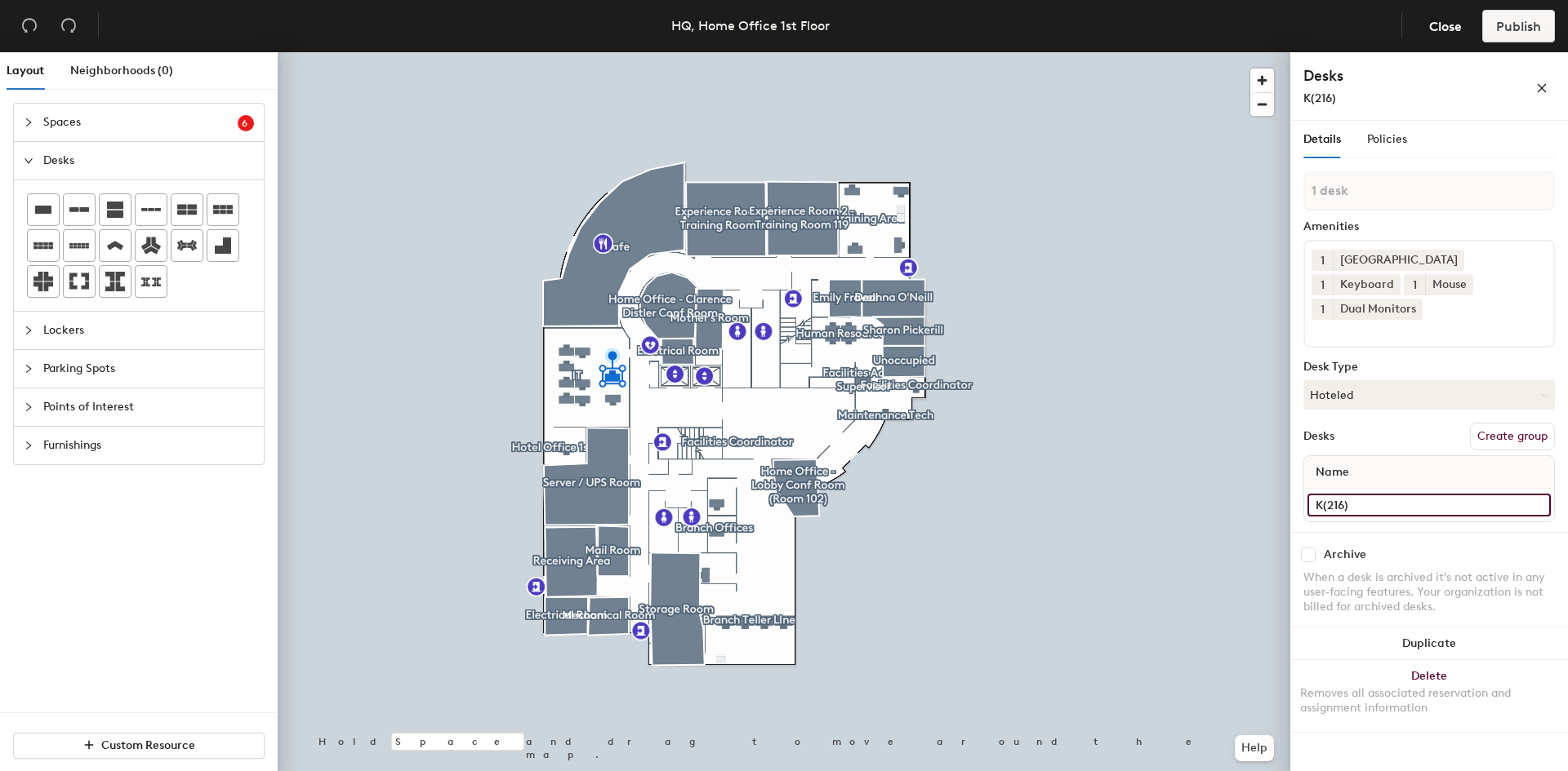
type input "K(216)"
click at [1384, 533] on div "Archive When a desk is archived it's not active in any user-facing features. Yo…" at bounding box center [1428, 584] width 277 height 102
drag, startPoint x: 1359, startPoint y: 477, endPoint x: 1334, endPoint y: 474, distance: 25.2
click at [1334, 494] on input "K(216)" at bounding box center [1428, 505] width 243 height 23
type input "Hotel (k216)"
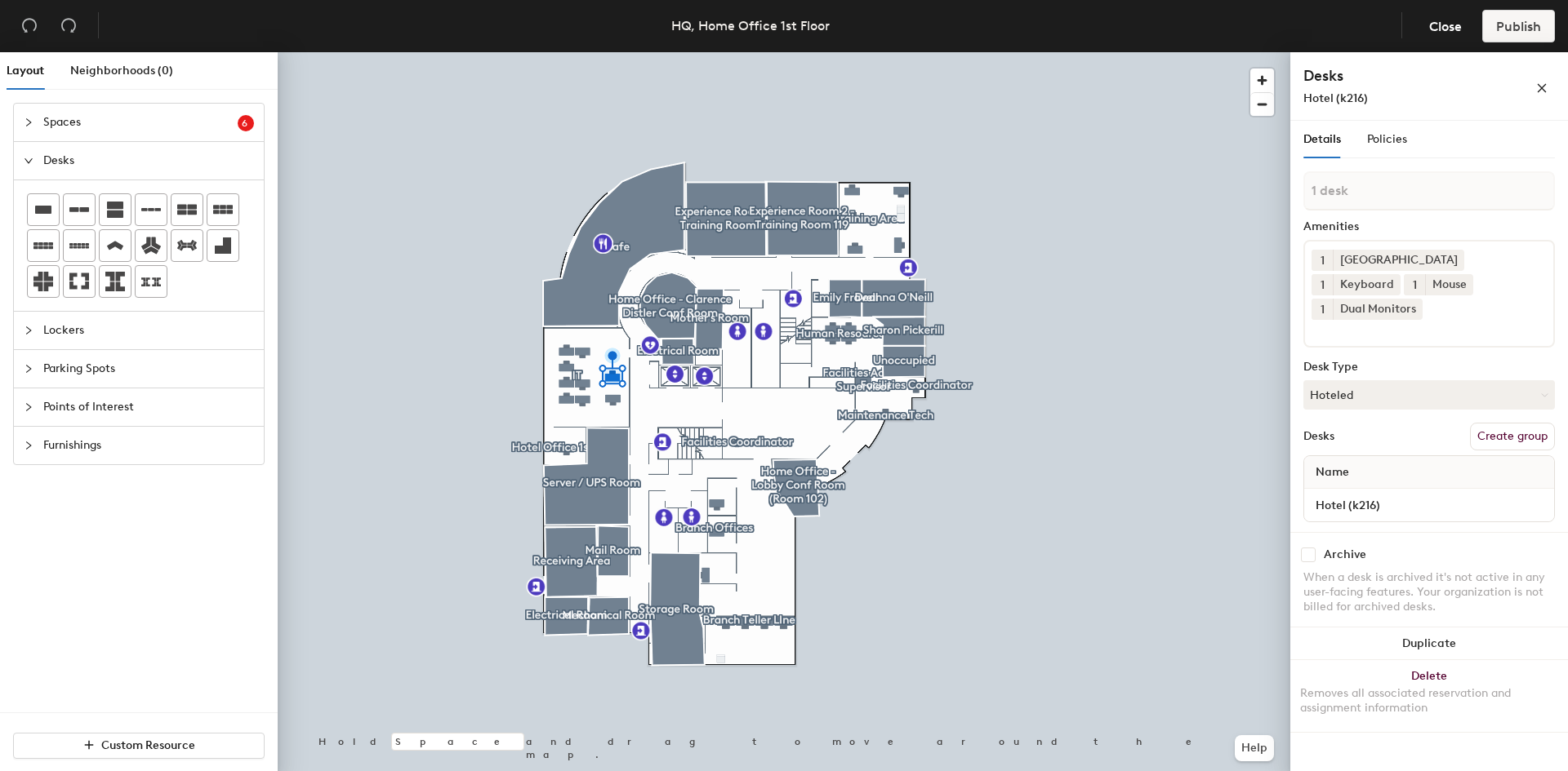
click at [1514, 102] on div "Desks Hotel (k216)" at bounding box center [1428, 86] width 252 height 42
click at [241, 125] on sup "6" at bounding box center [246, 123] width 16 height 16
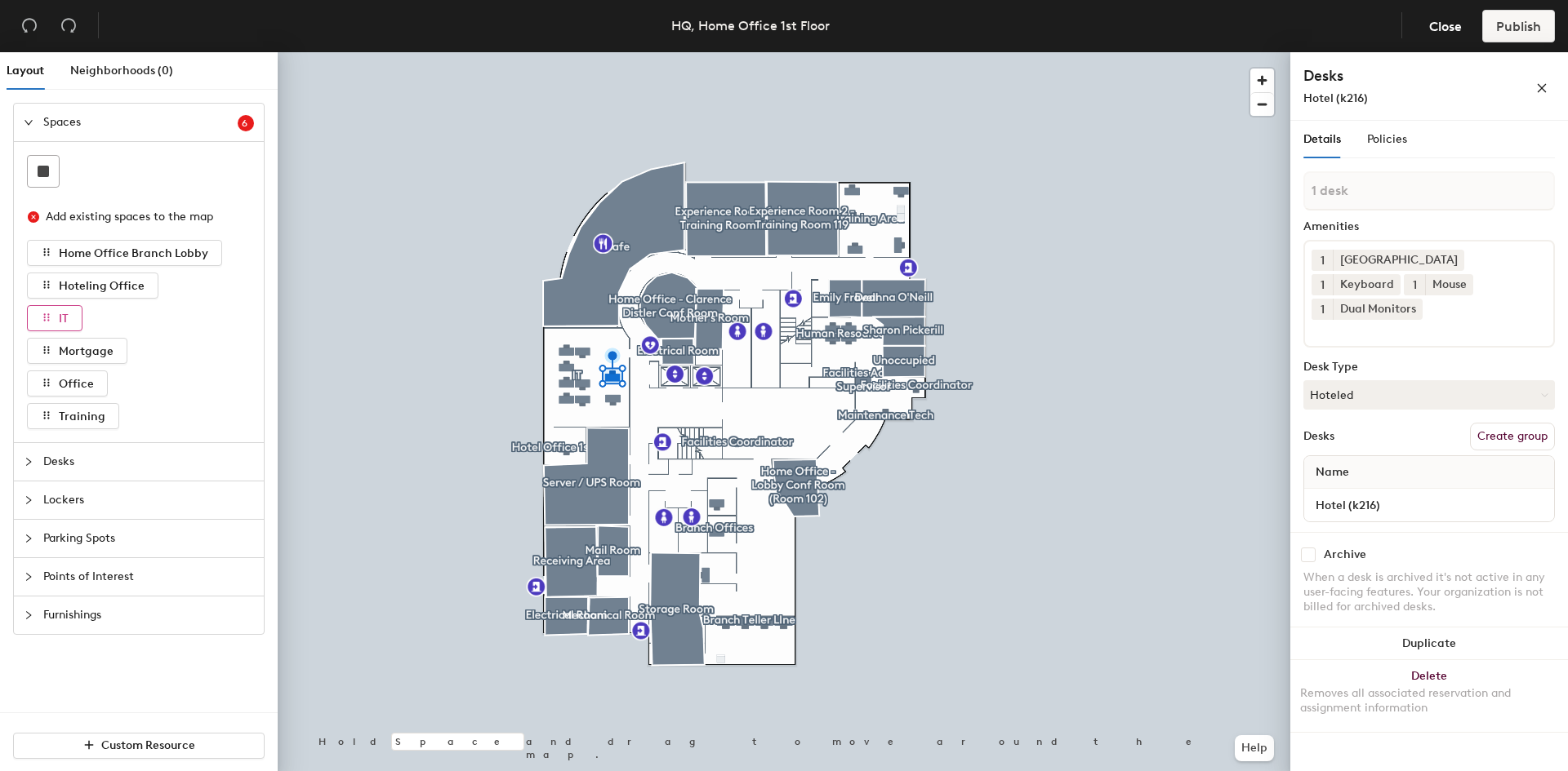
click at [58, 314] on button "IT" at bounding box center [55, 319] width 56 height 26
click at [68, 307] on button "IT" at bounding box center [55, 319] width 56 height 26
click at [29, 215] on icon "close-circle" at bounding box center [33, 216] width 11 height 11
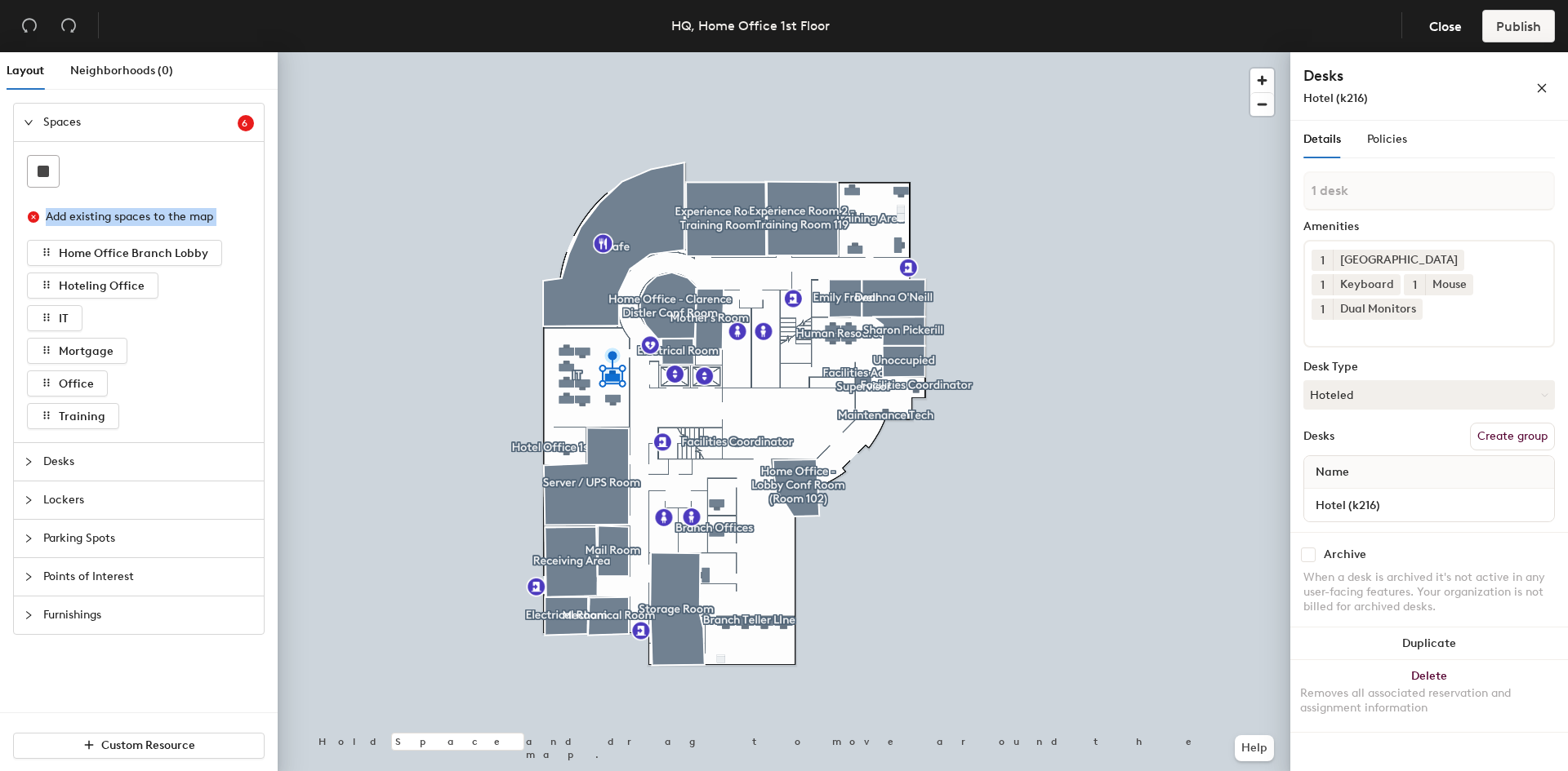
click at [29, 215] on icon "close-circle" at bounding box center [33, 216] width 11 height 11
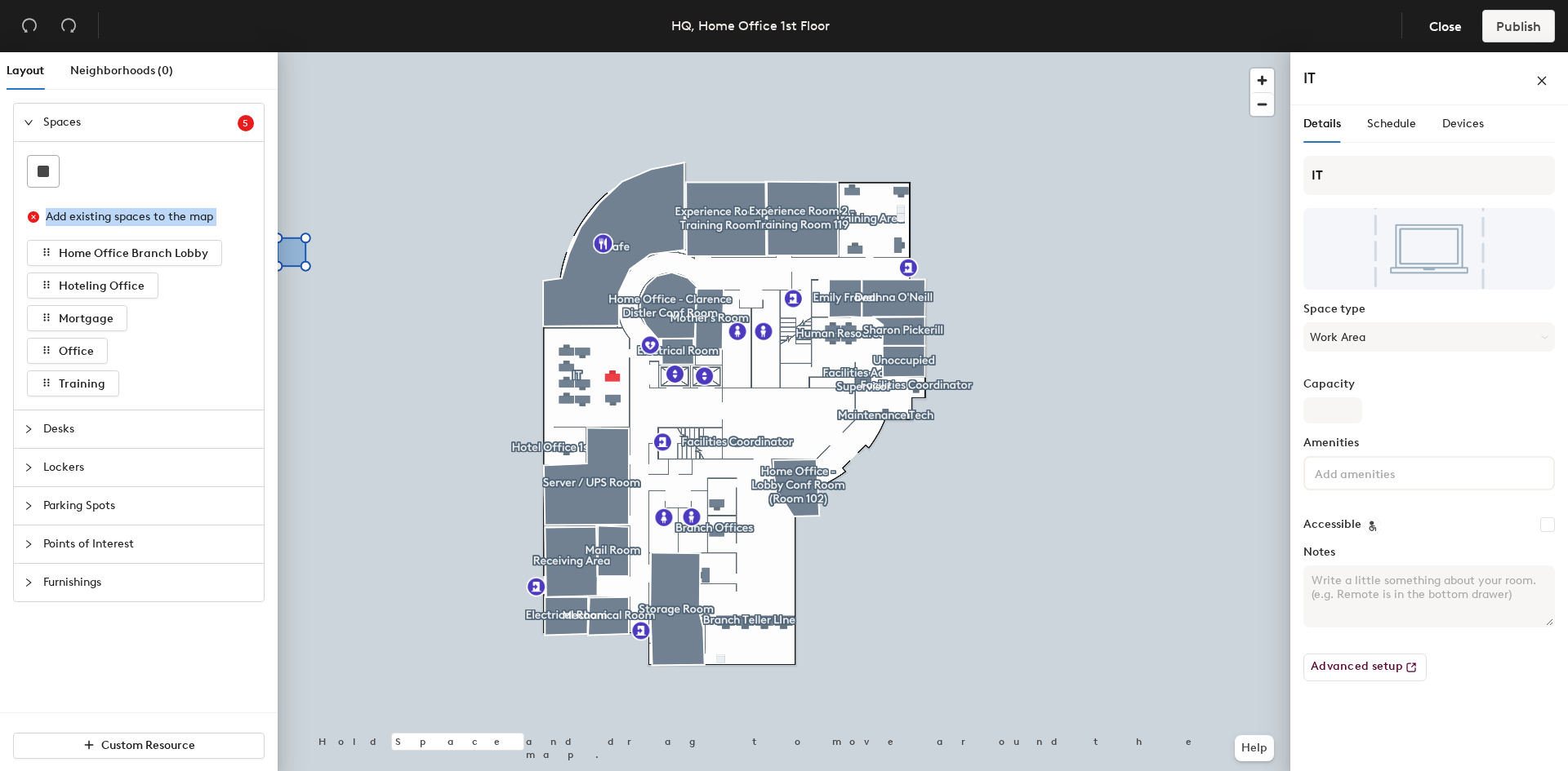
drag, startPoint x: 50, startPoint y: 314, endPoint x: 191, endPoint y: 316, distance: 141.0
click at [191, 316] on div "Layout Neighborhoods (0) Spaces 5 Add existing spaces to the map Home Office Br…" at bounding box center [784, 415] width 1568 height 726
drag, startPoint x: 276, startPoint y: 257, endPoint x: 315, endPoint y: 236, distance: 44.3
click at [315, 236] on span "Remove" at bounding box center [317, 233] width 65 height 27
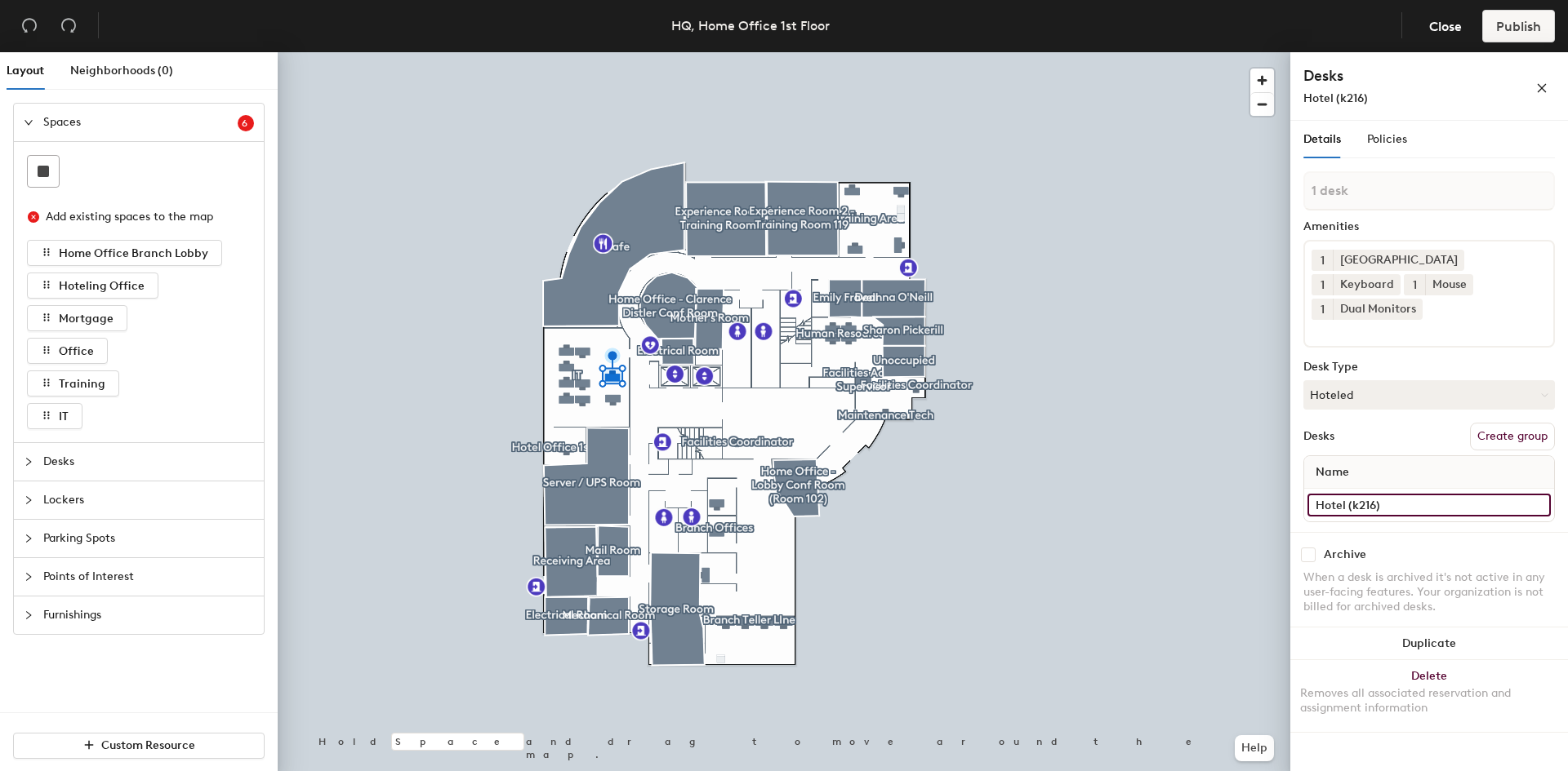
click at [1354, 494] on input "Hotel (k216)" at bounding box center [1428, 505] width 243 height 23
click at [1355, 494] on input "Hotel (k216)" at bounding box center [1428, 505] width 243 height 23
type input "Hotel (K216)"
click at [1427, 533] on div "Archive When a desk is archived it's not active in any user-facing features. Yo…" at bounding box center [1428, 584] width 277 height 102
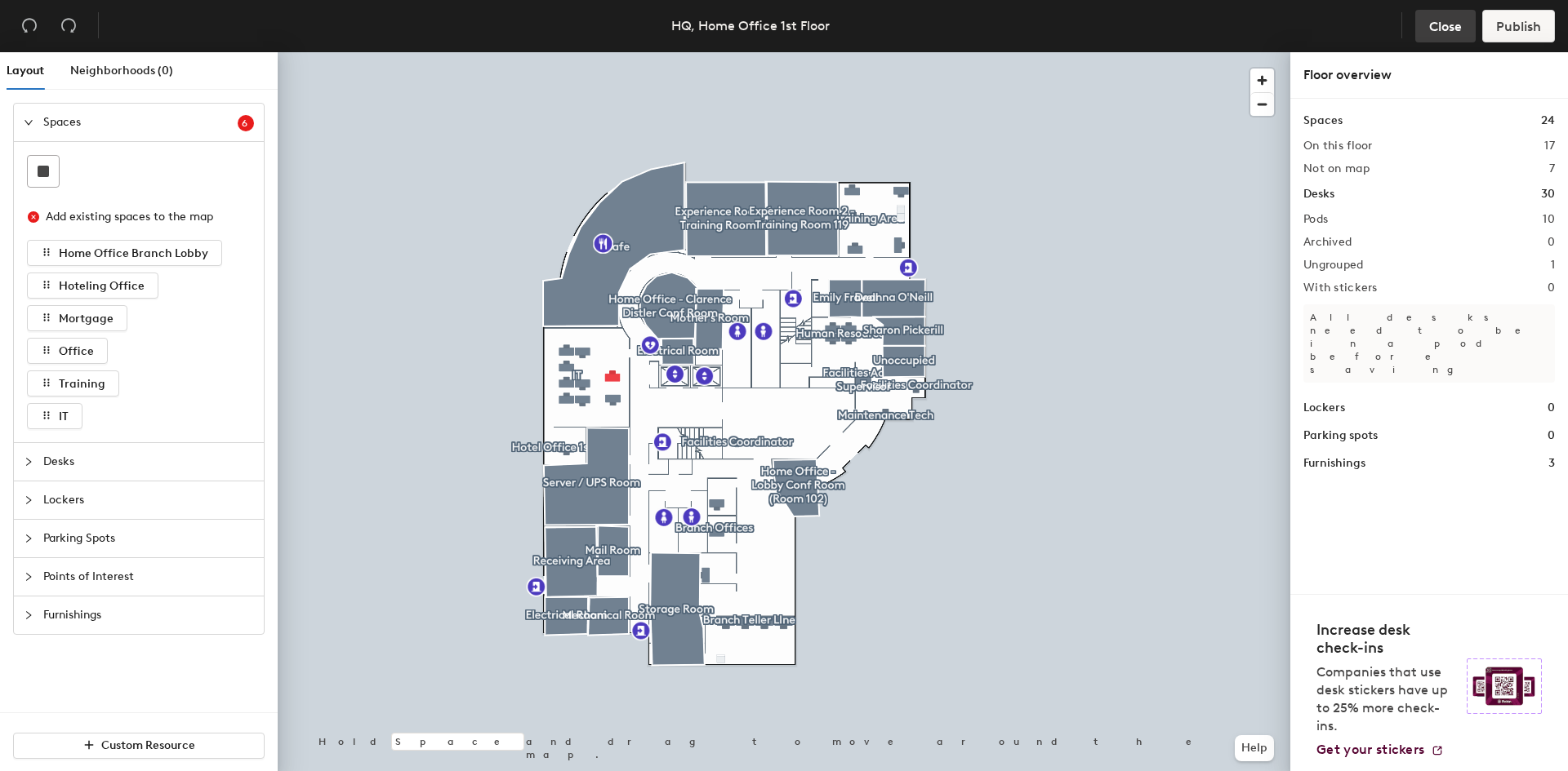
click at [1453, 28] on span "Close" at bounding box center [1444, 26] width 33 height 16
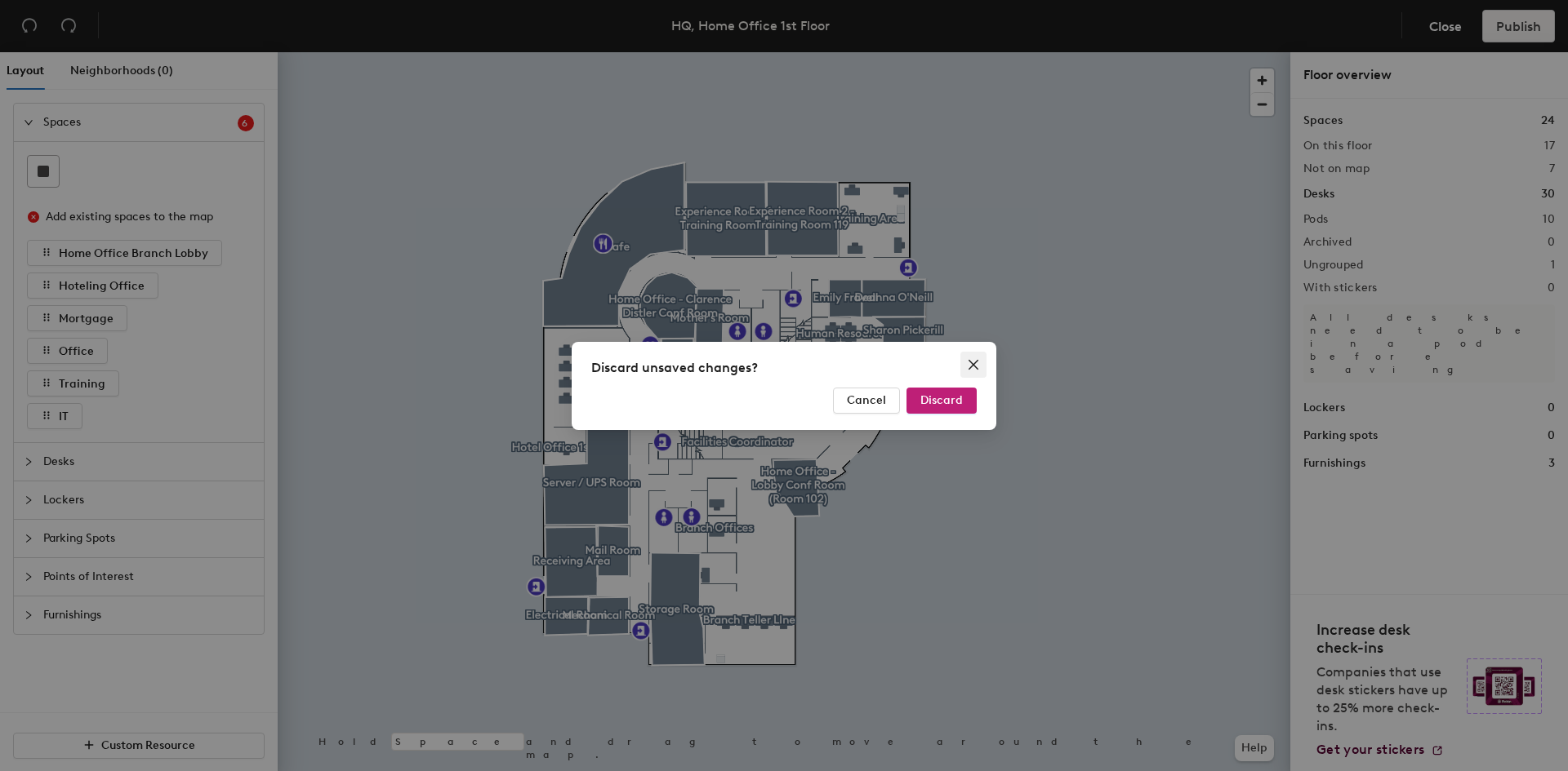
click at [973, 366] on icon "close" at bounding box center [973, 365] width 13 height 13
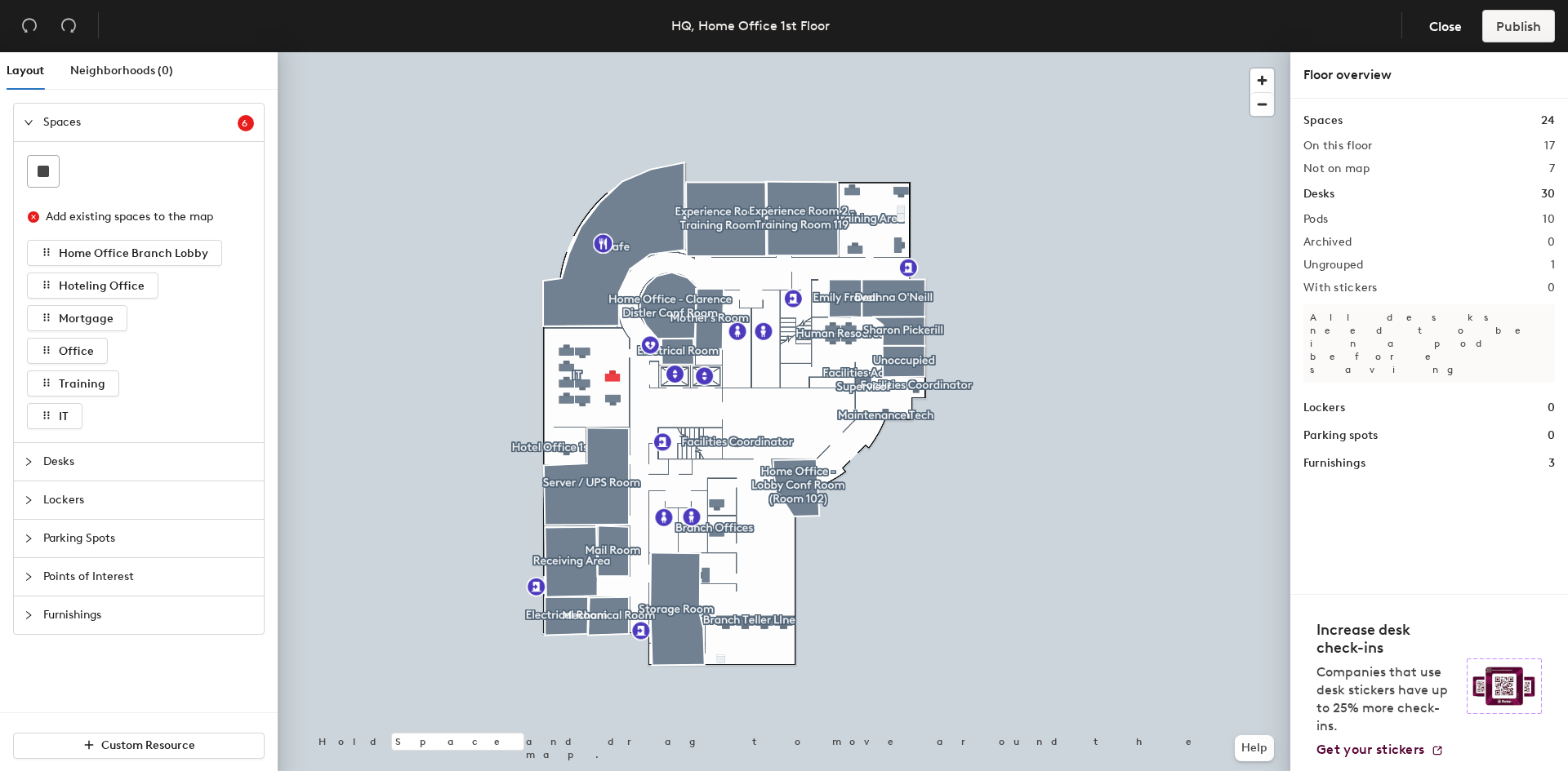
click at [609, 52] on div at bounding box center [784, 52] width 1012 height 0
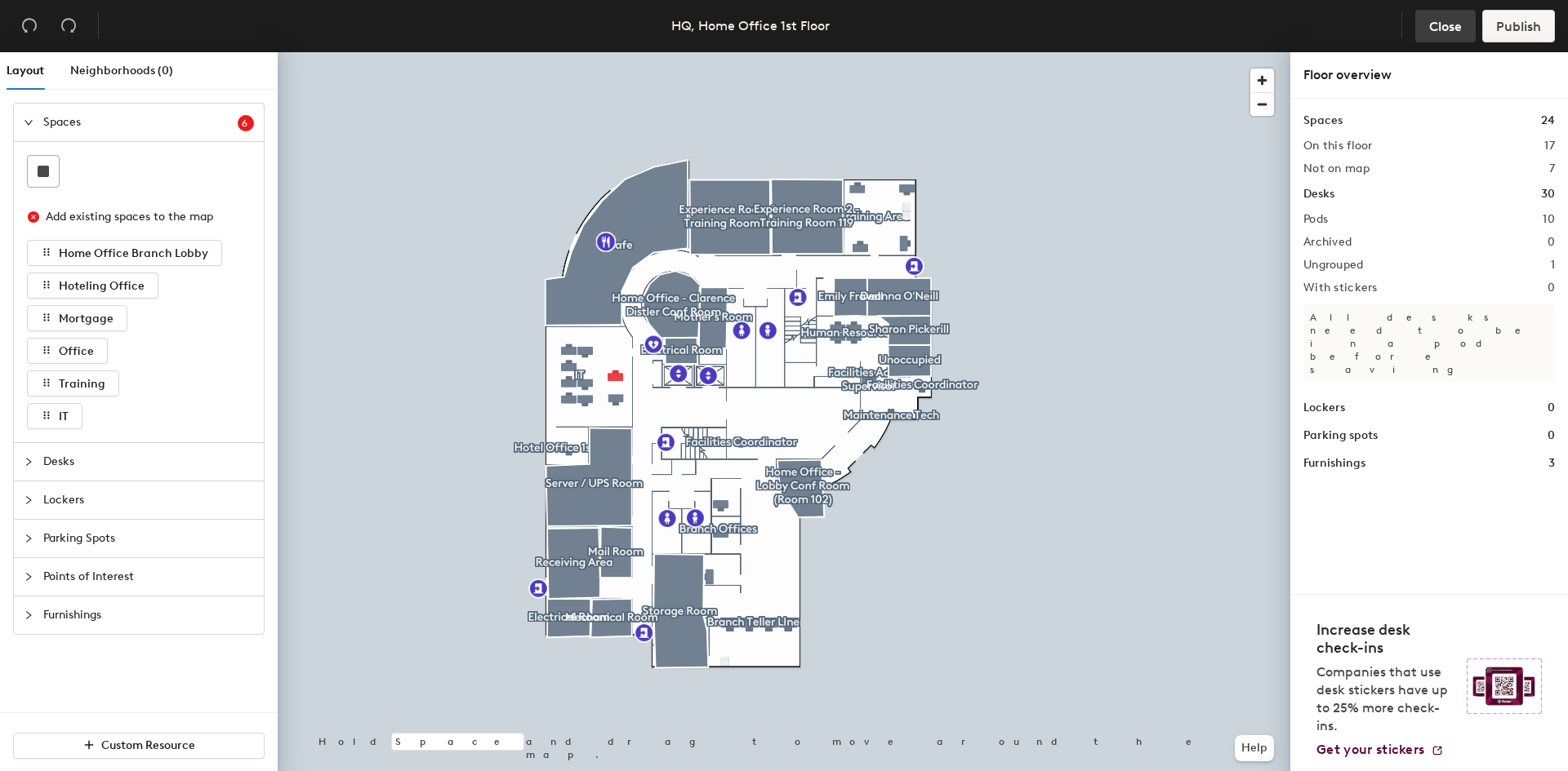
click at [1419, 31] on button "Close" at bounding box center [1445, 26] width 60 height 33
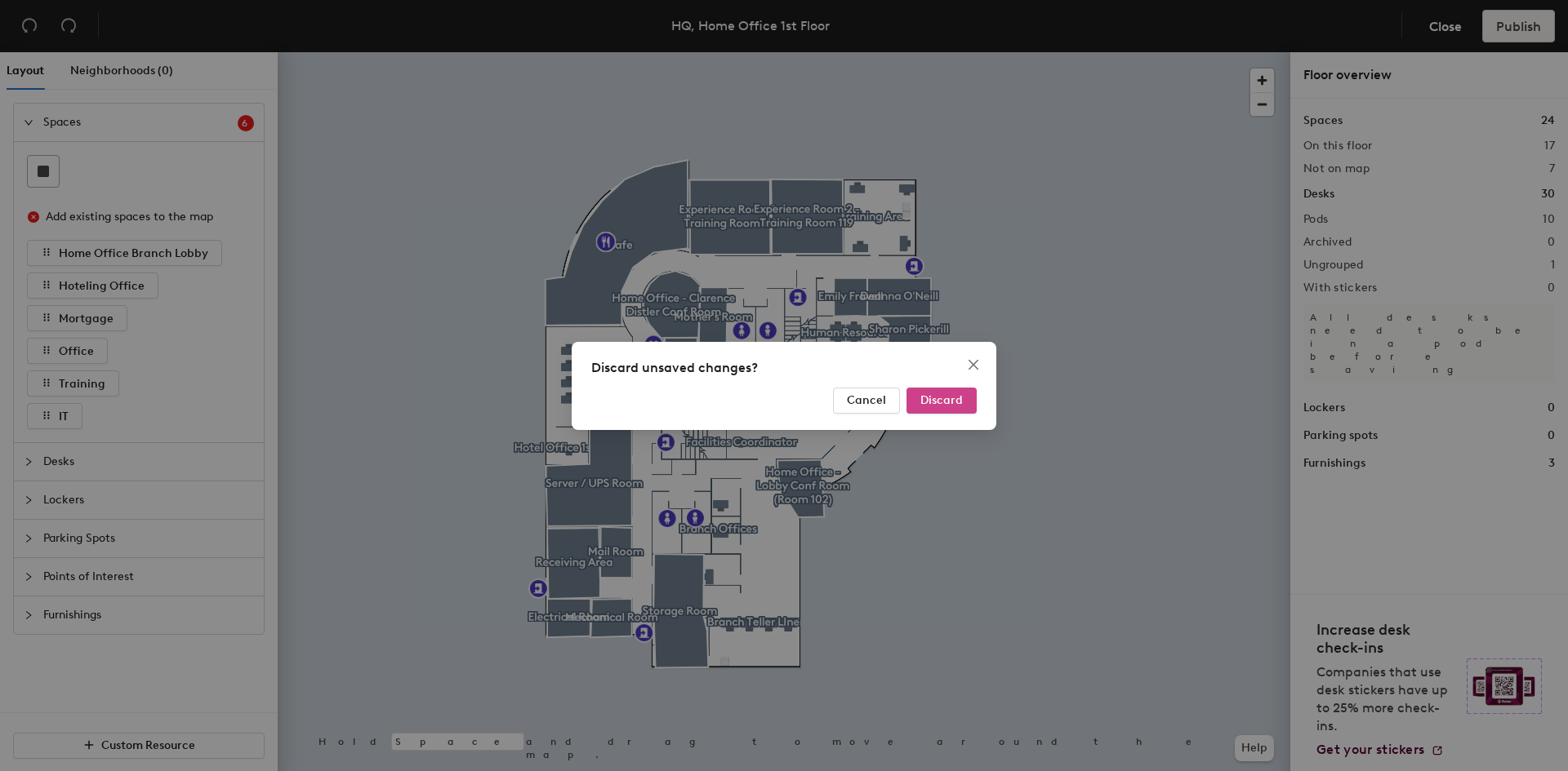
click at [954, 390] on button "Discard" at bounding box center [941, 401] width 70 height 26
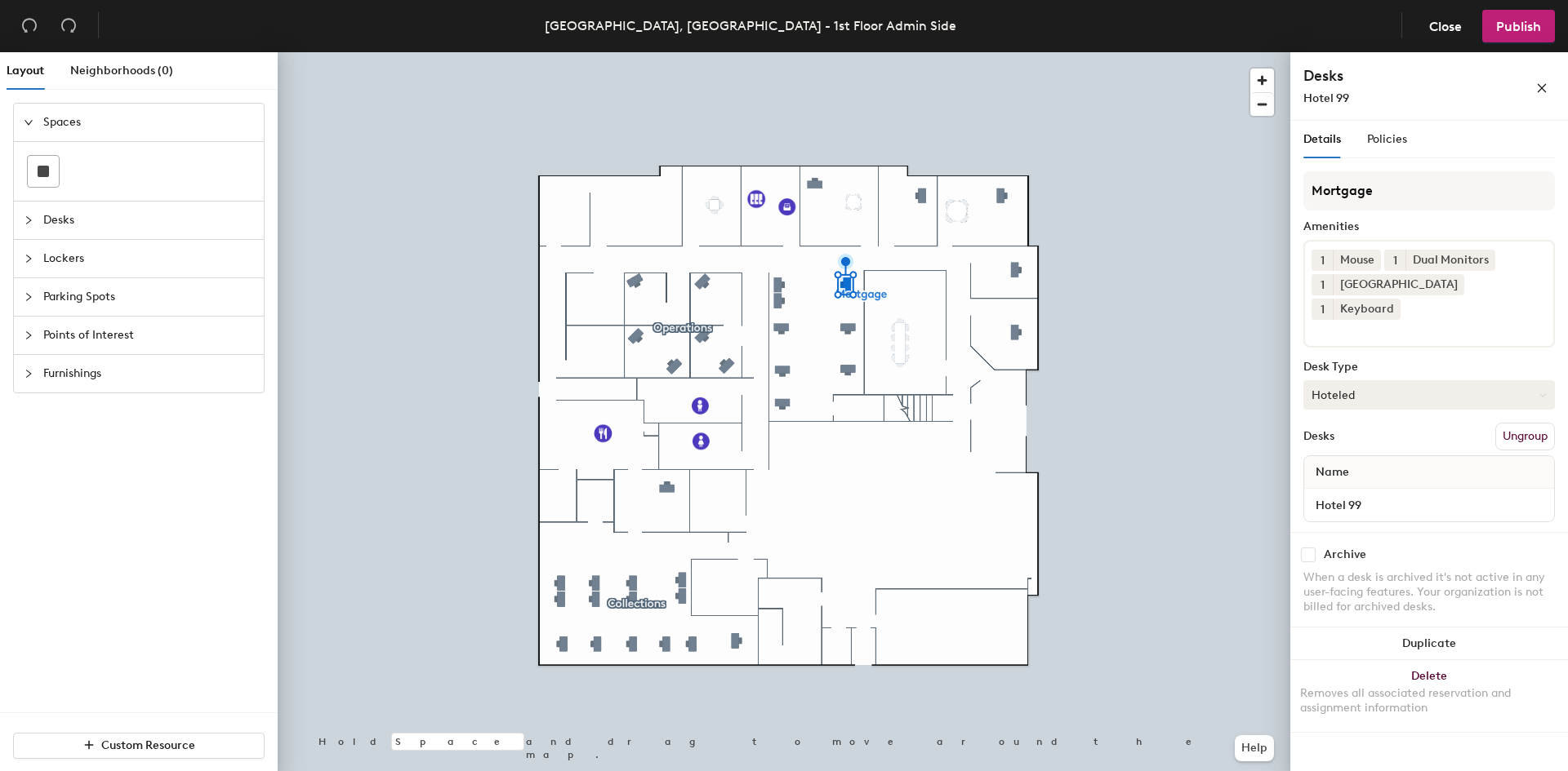
click at [1396, 381] on button "Hoteled" at bounding box center [1428, 395] width 252 height 29
click at [1351, 482] on div "Hoteled" at bounding box center [1385, 495] width 163 height 25
click at [1368, 381] on button "Hoteled" at bounding box center [1428, 395] width 252 height 29
click at [1330, 458] on div "Hot" at bounding box center [1385, 471] width 163 height 25
click at [1367, 381] on button "Hot" at bounding box center [1428, 395] width 252 height 29
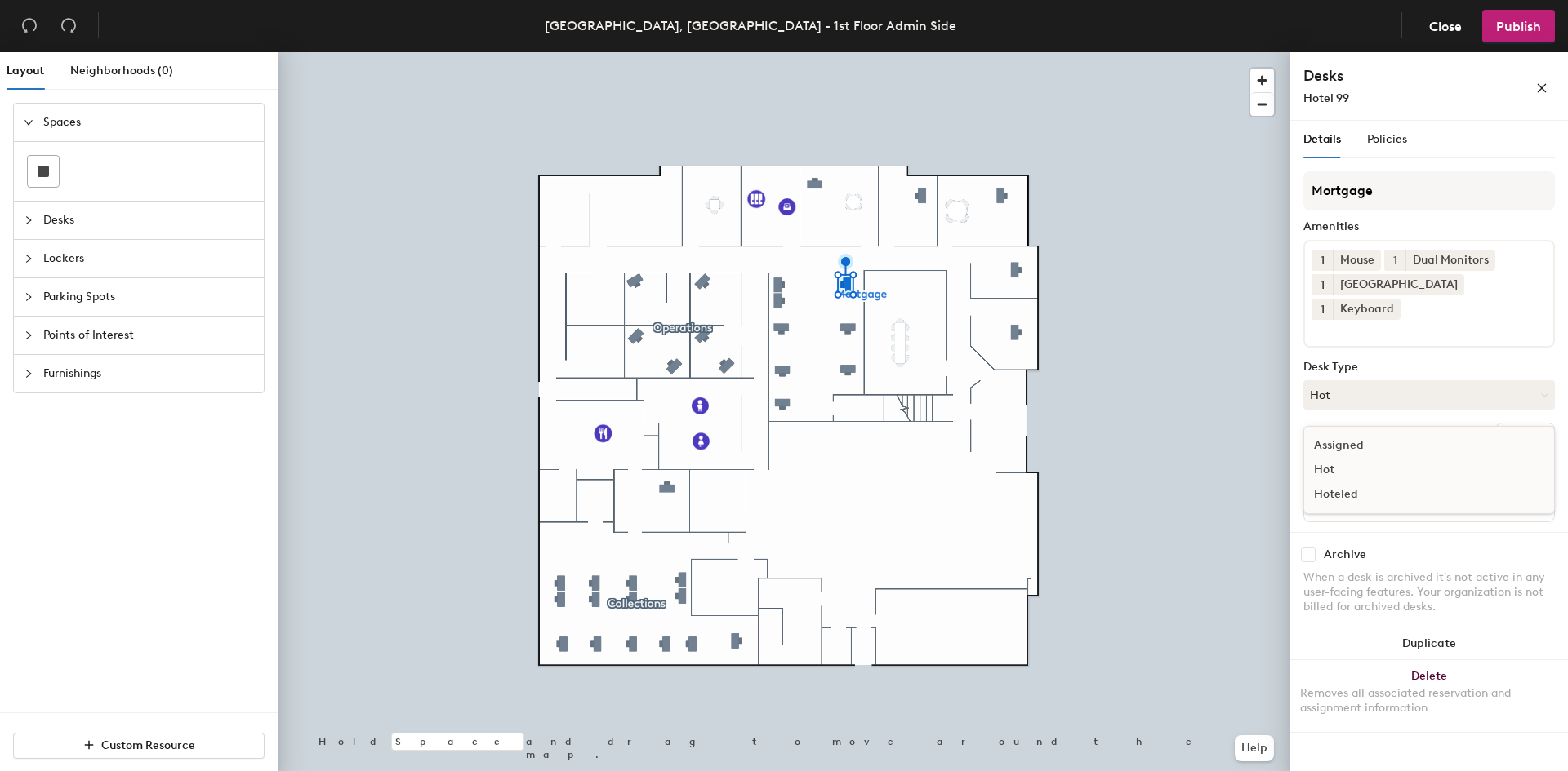
click at [1349, 434] on div "Assigned" at bounding box center [1385, 446] width 163 height 25
click at [1375, 381] on button "Assigned" at bounding box center [1428, 395] width 252 height 29
click at [1348, 482] on div "Hoteled" at bounding box center [1385, 495] width 163 height 25
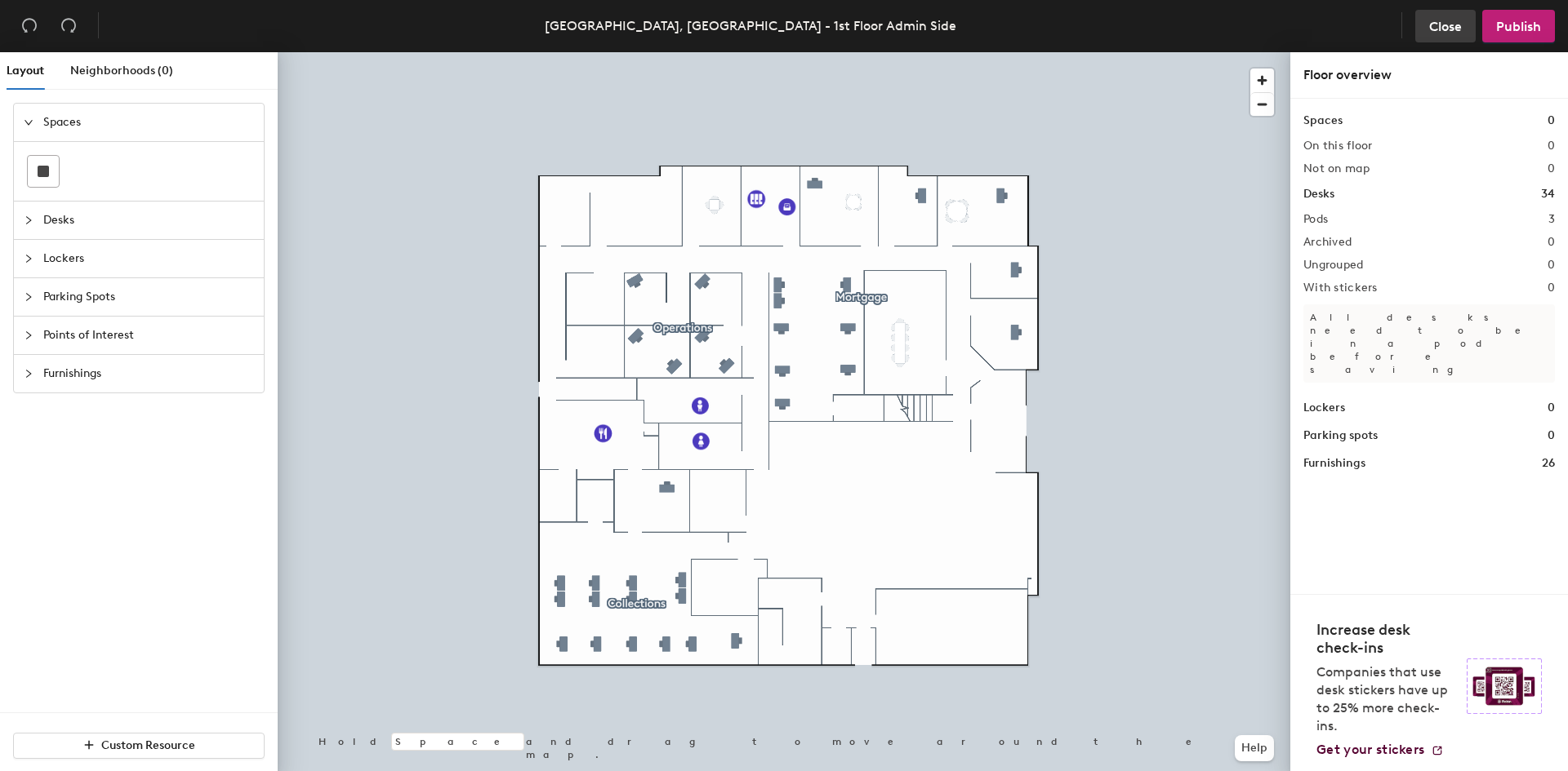
click at [1433, 36] on button "Close" at bounding box center [1445, 26] width 60 height 33
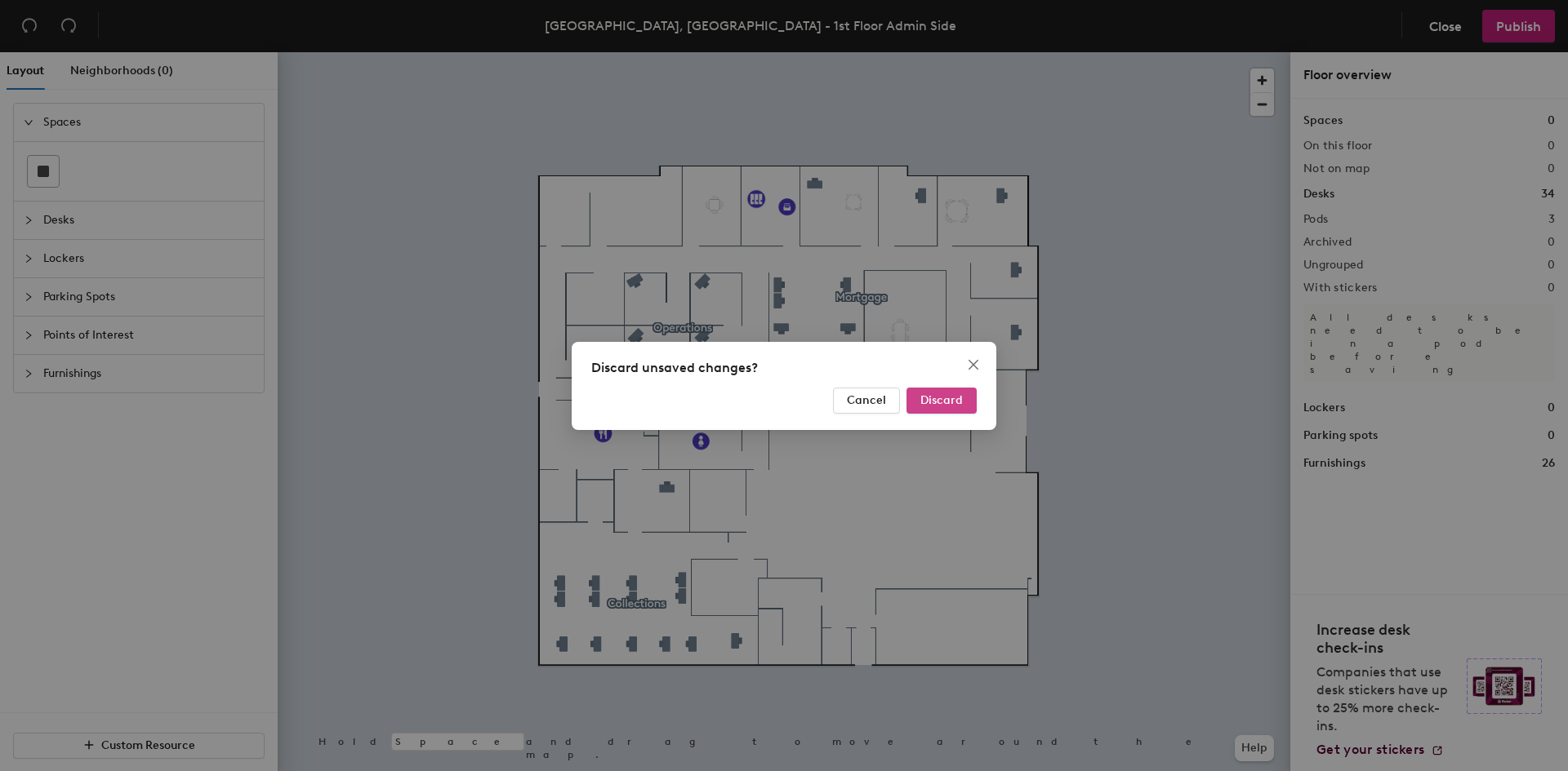
click at [931, 409] on button "Discard" at bounding box center [941, 401] width 70 height 26
